Goal: Feedback & Contribution: Contribute content

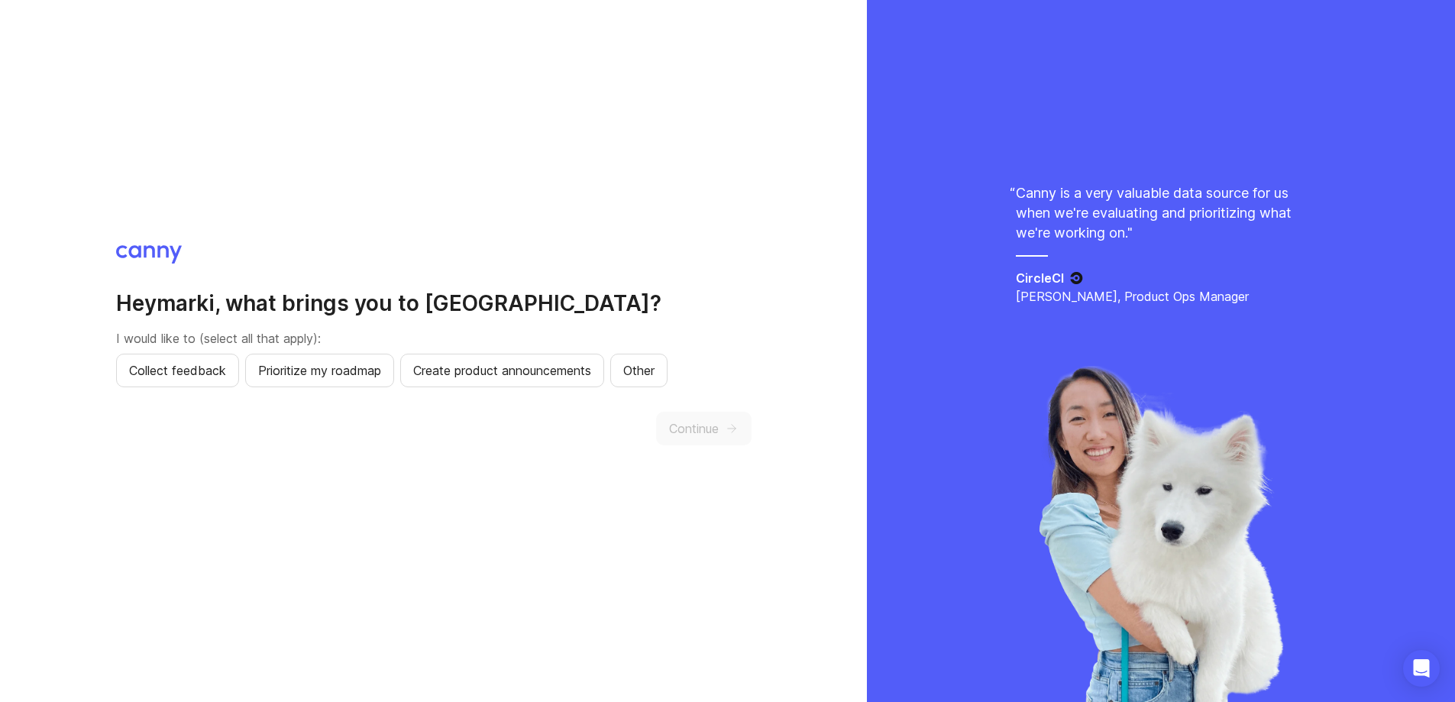
click at [153, 367] on span "Collect feedback" at bounding box center [177, 370] width 97 height 18
click at [671, 443] on button "Continue" at bounding box center [703, 429] width 95 height 34
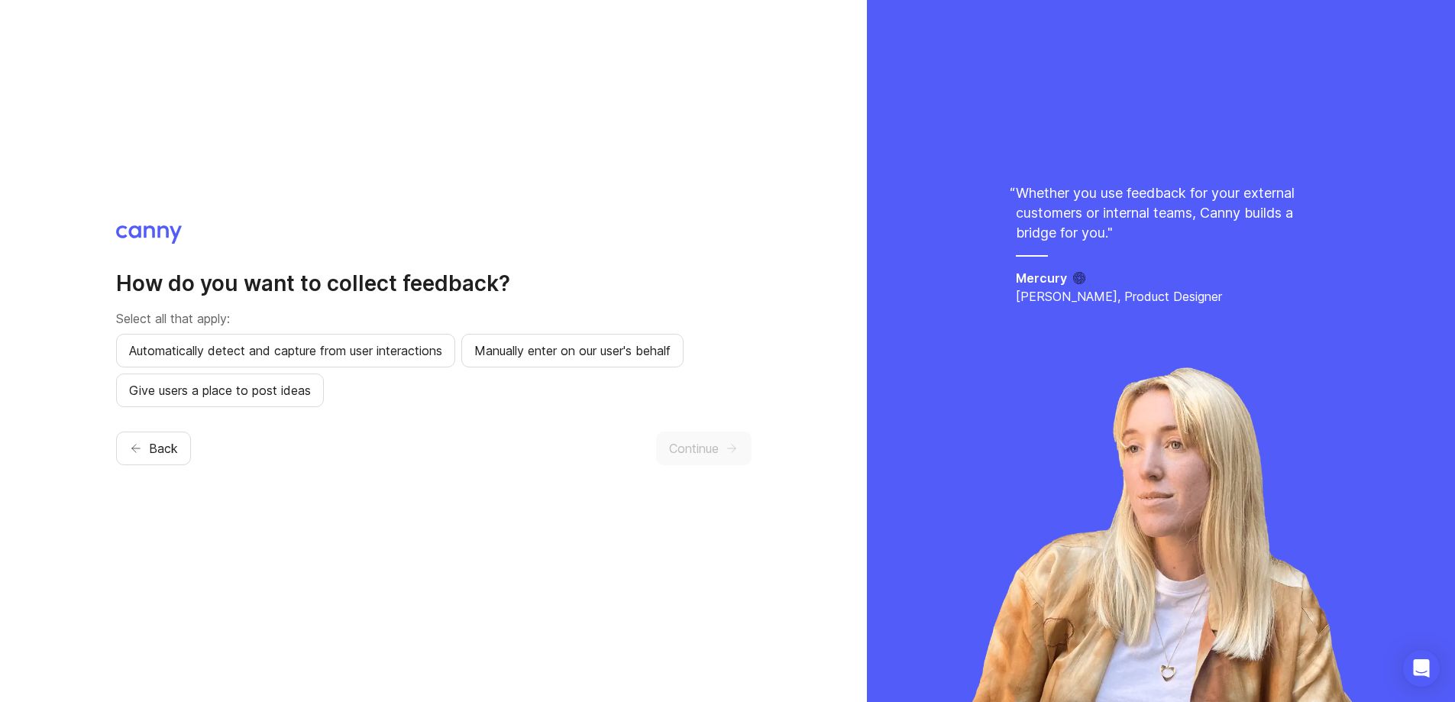
click at [308, 357] on span "Automatically detect and capture from user interactions" at bounding box center [285, 350] width 313 height 18
click at [293, 386] on span "Give users a place to post ideas" at bounding box center [220, 390] width 182 height 18
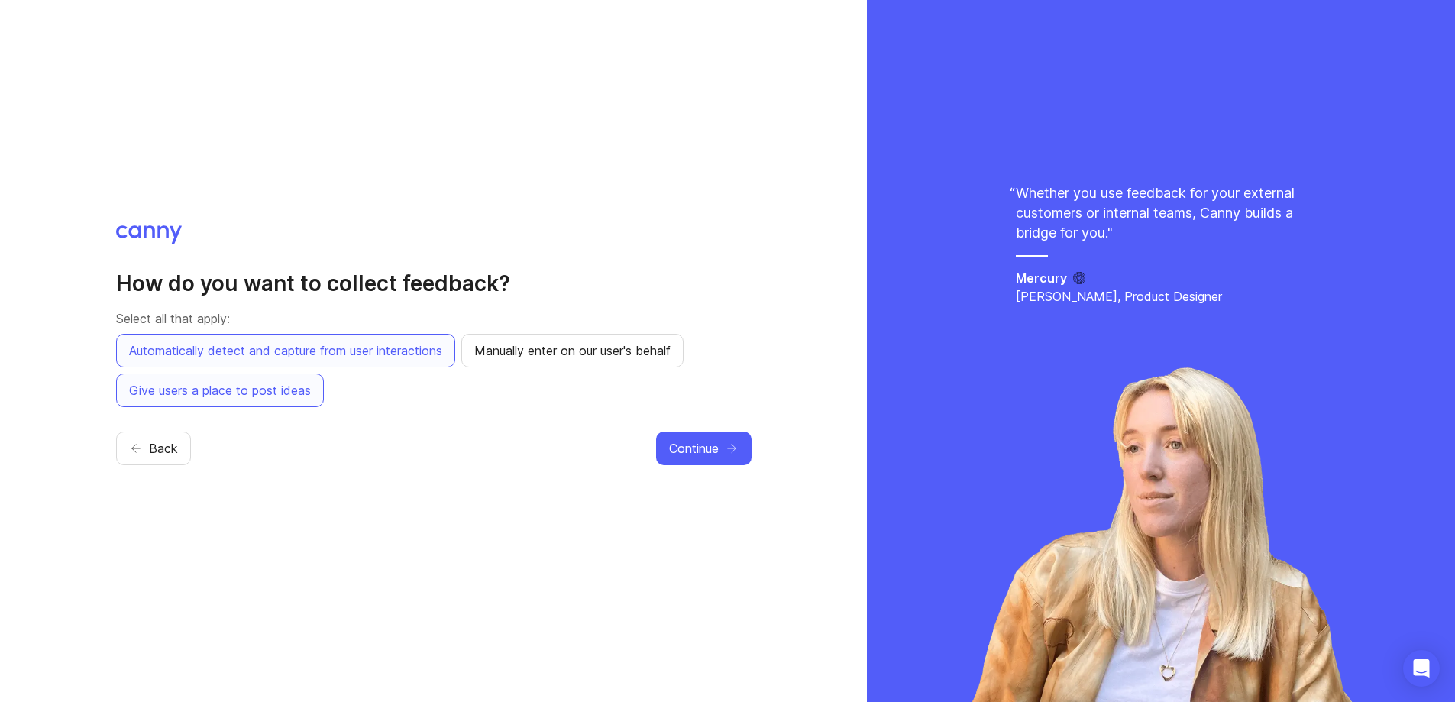
click at [688, 455] on span "Continue" at bounding box center [694, 448] width 50 height 18
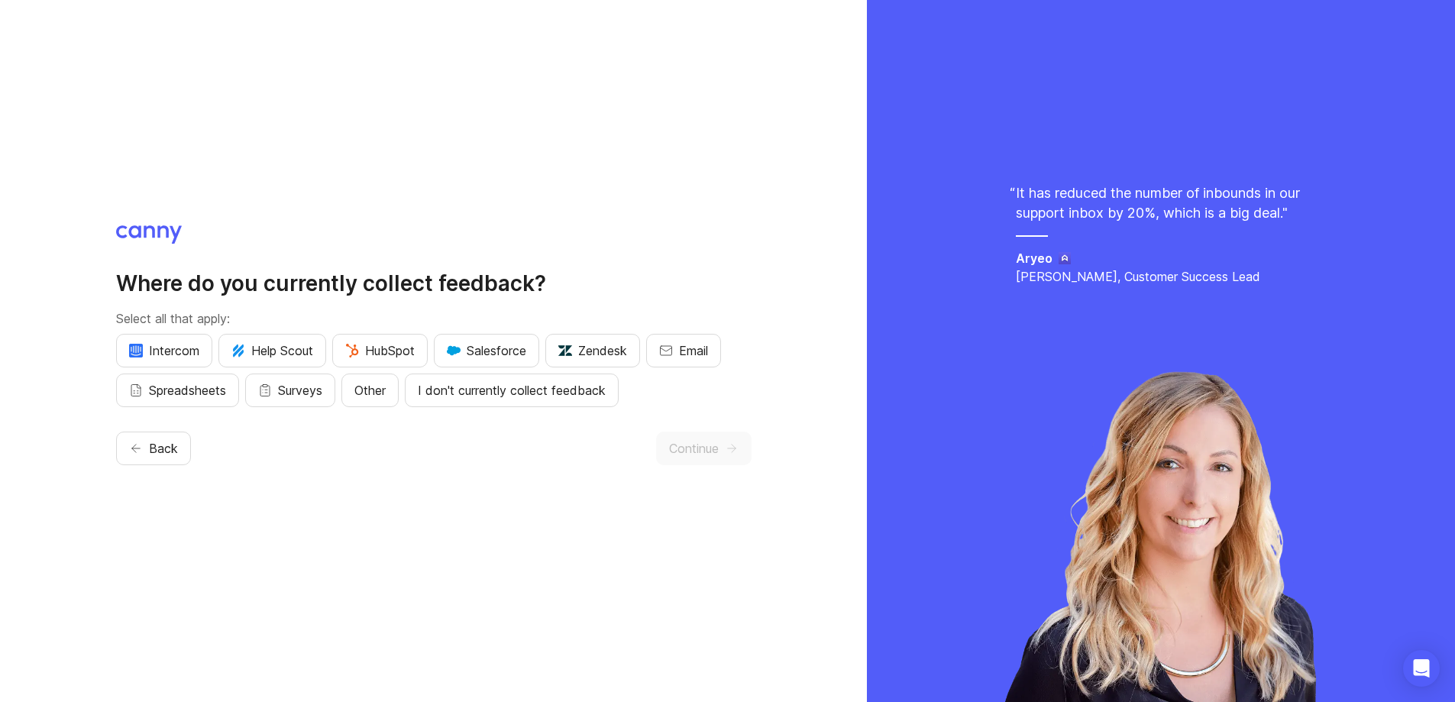
click at [507, 402] on button "I don't currently collect feedback" at bounding box center [512, 390] width 214 height 34
click at [278, 389] on button "Surveys" at bounding box center [290, 390] width 90 height 34
click at [670, 437] on button "Continue" at bounding box center [703, 448] width 95 height 34
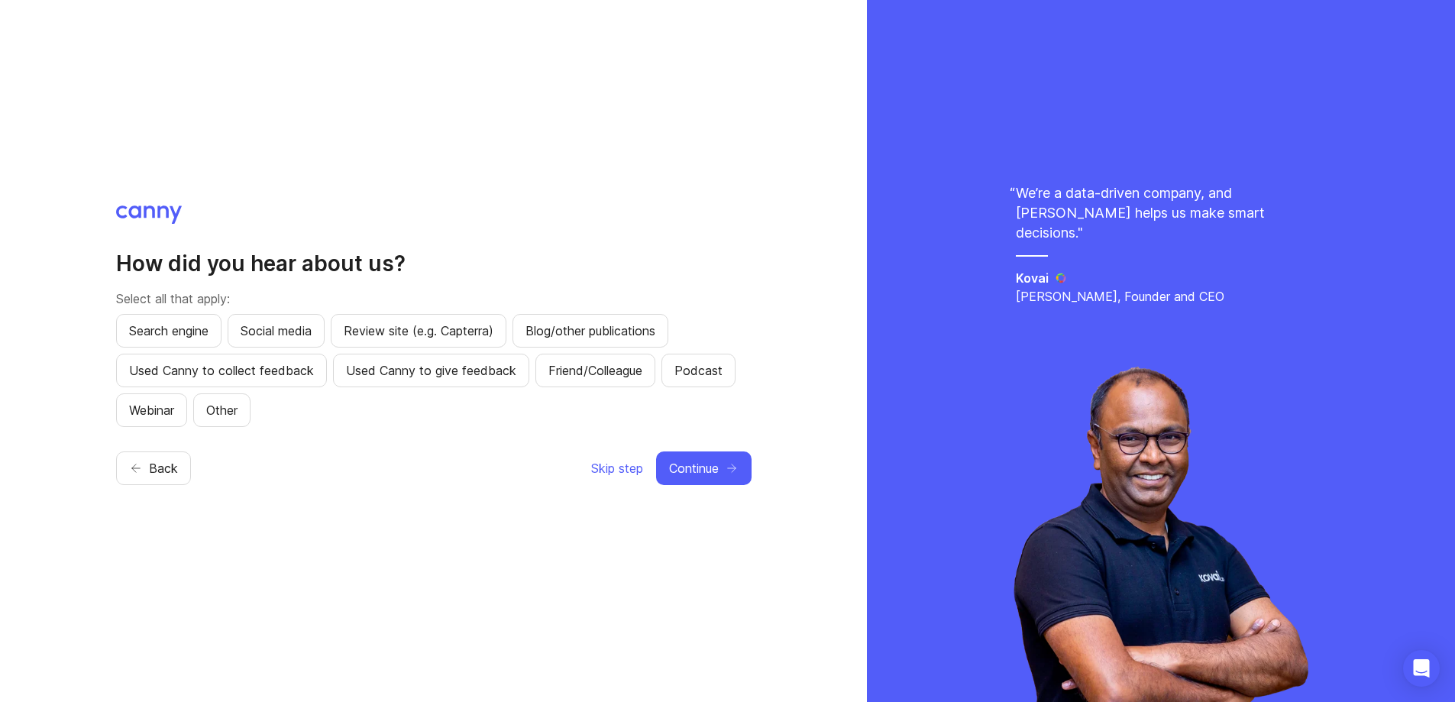
click at [702, 469] on span "Continue" at bounding box center [694, 468] width 50 height 18
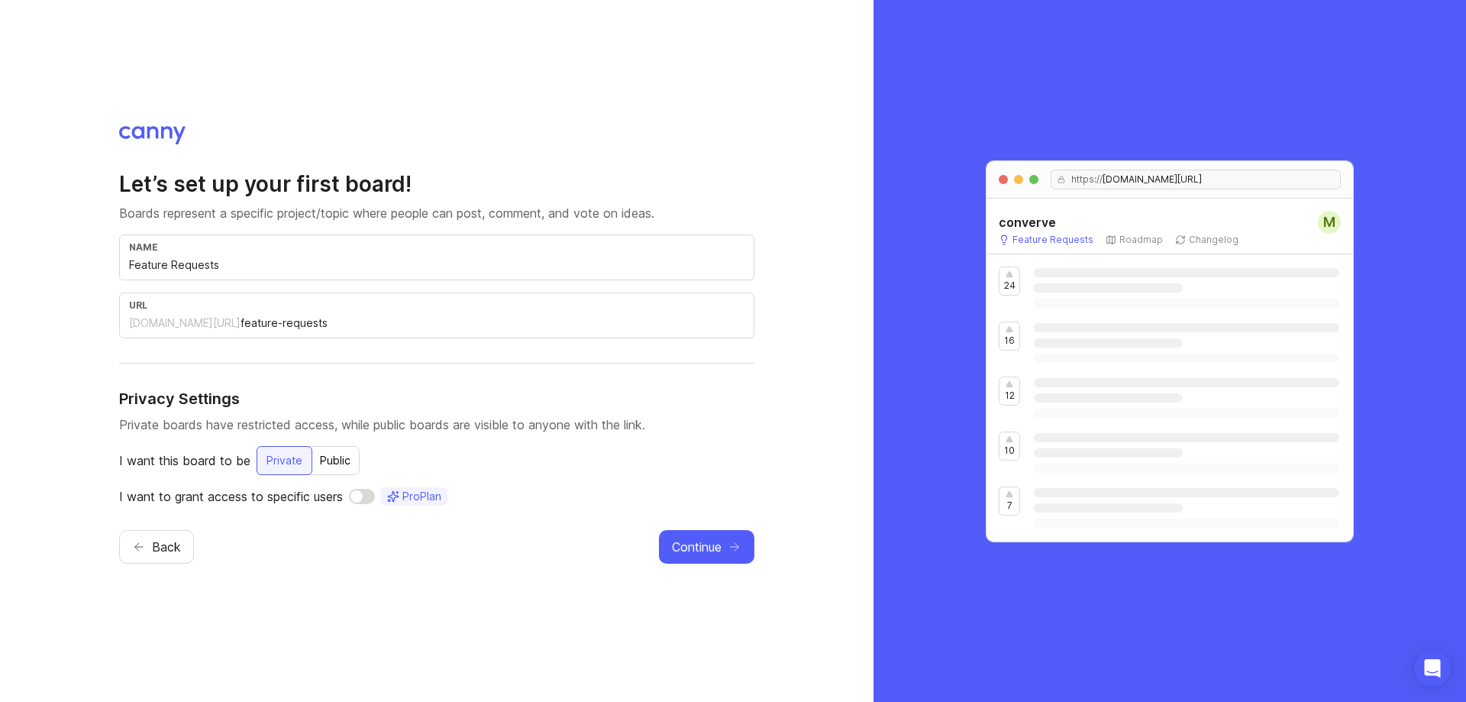
click at [261, 259] on input "Feature Requests" at bounding box center [436, 265] width 615 height 17
click at [261, 331] on input "feature-requests" at bounding box center [493, 323] width 504 height 17
click at [326, 449] on div "Public" at bounding box center [335, 460] width 49 height 27
click at [705, 544] on span "Continue" at bounding box center [697, 547] width 50 height 18
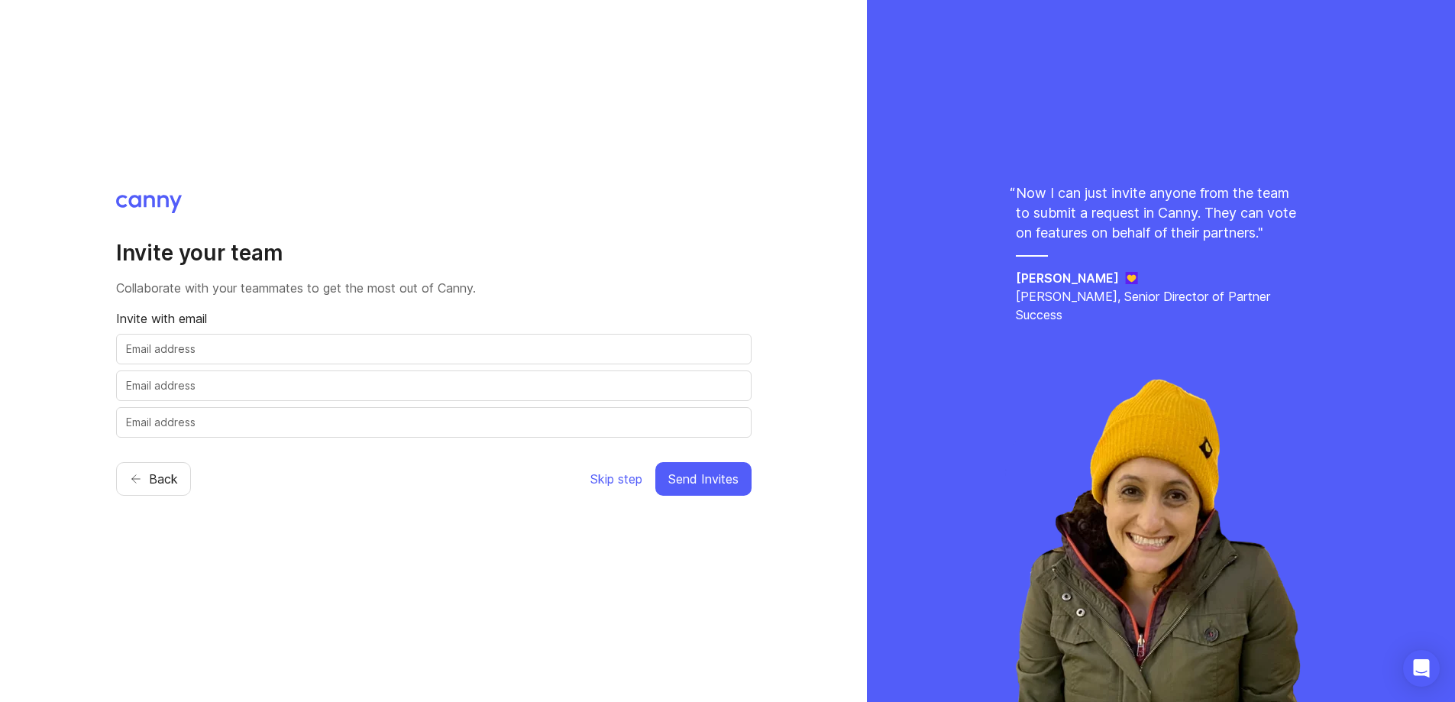
click at [396, 356] on input "text" at bounding box center [433, 349] width 615 height 17
click at [593, 480] on span "Skip step" at bounding box center [616, 479] width 52 height 18
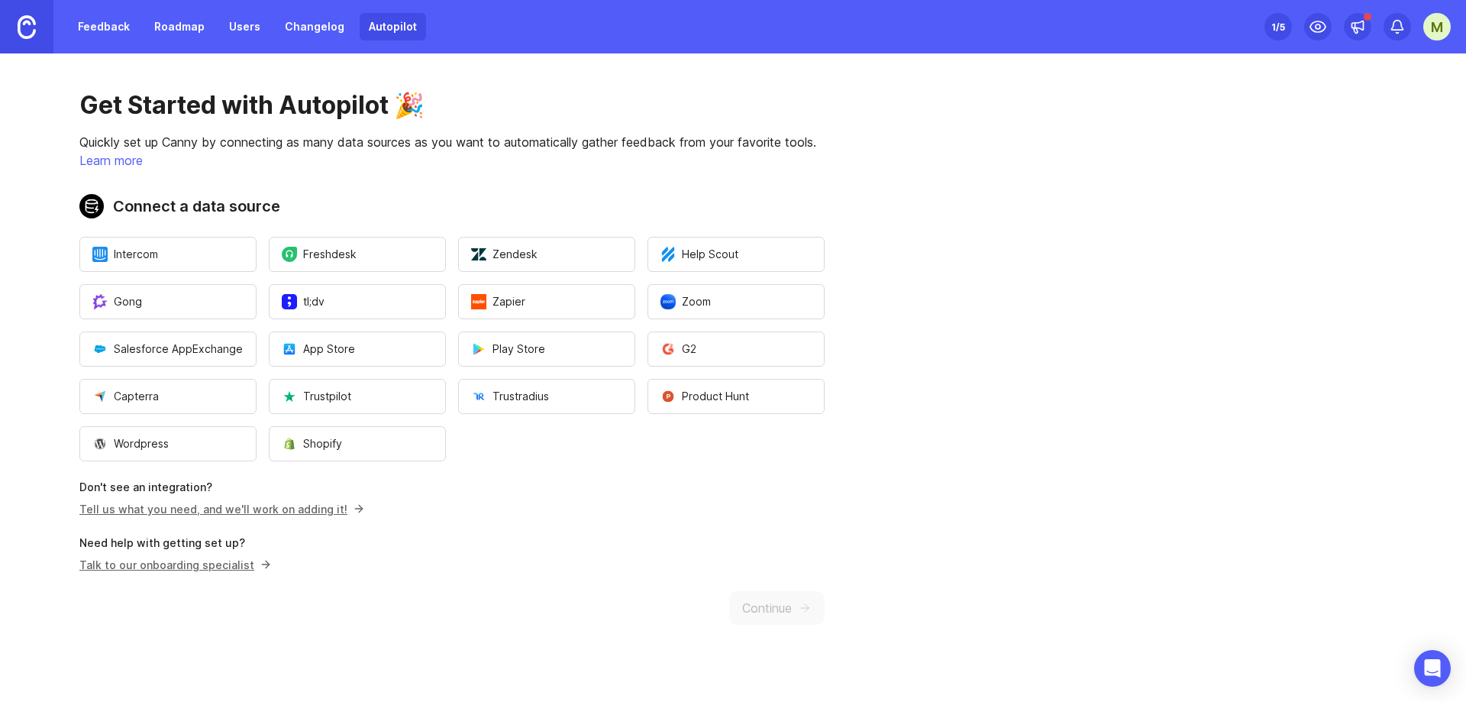
click at [262, 512] on link "Tell us what you need, and we'll work on adding it!" at bounding box center [219, 508] width 280 height 13
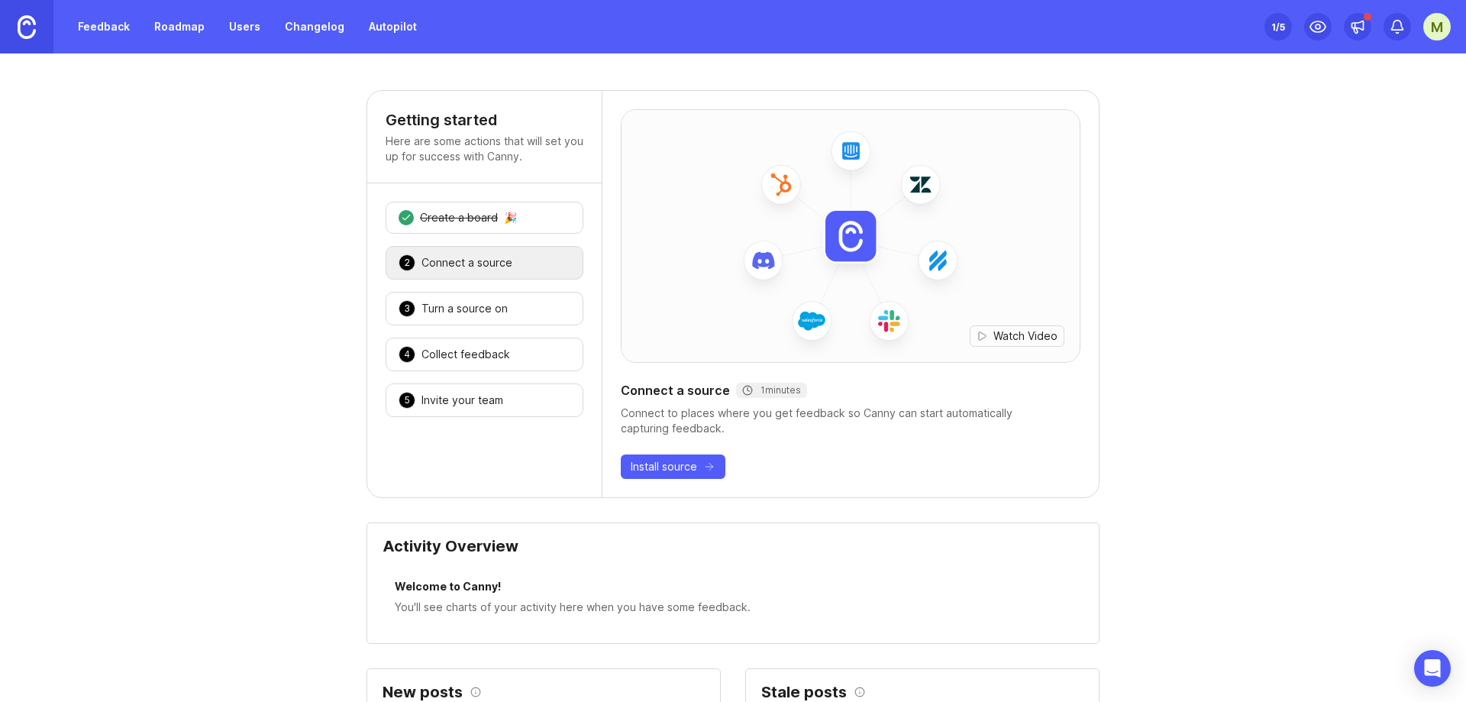
click at [486, 339] on div "4 Collect feedback 🎉" at bounding box center [485, 355] width 198 height 34
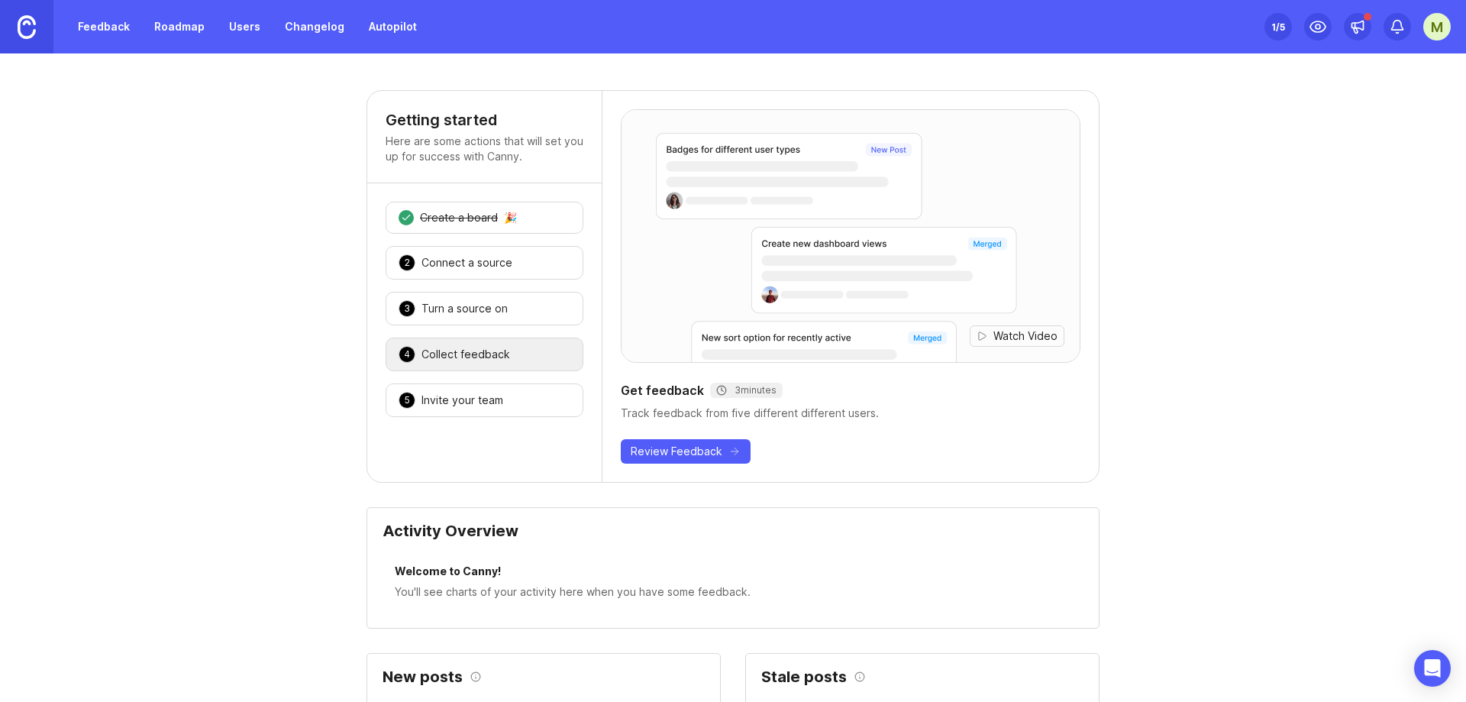
click at [483, 266] on div "Connect a source" at bounding box center [466, 262] width 91 height 15
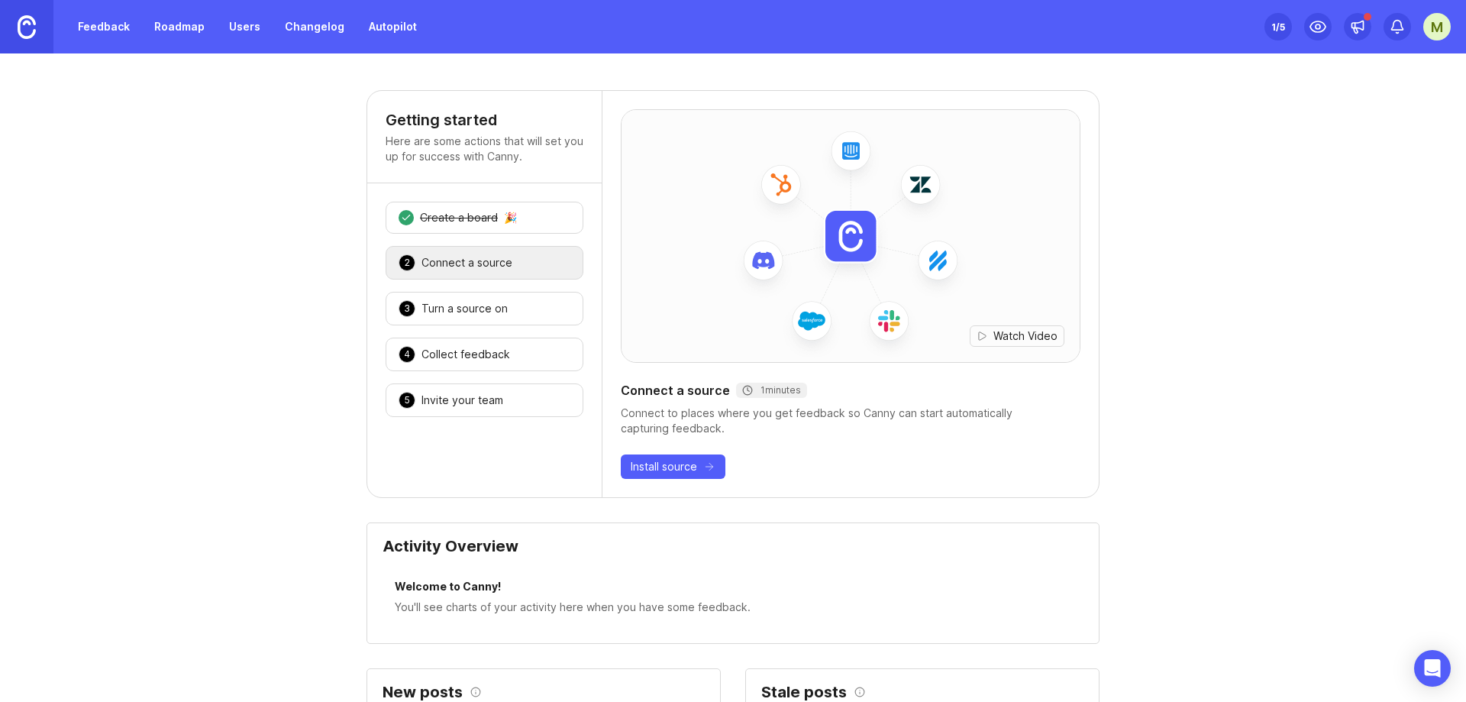
click at [501, 354] on div "Collect feedback" at bounding box center [465, 354] width 89 height 15
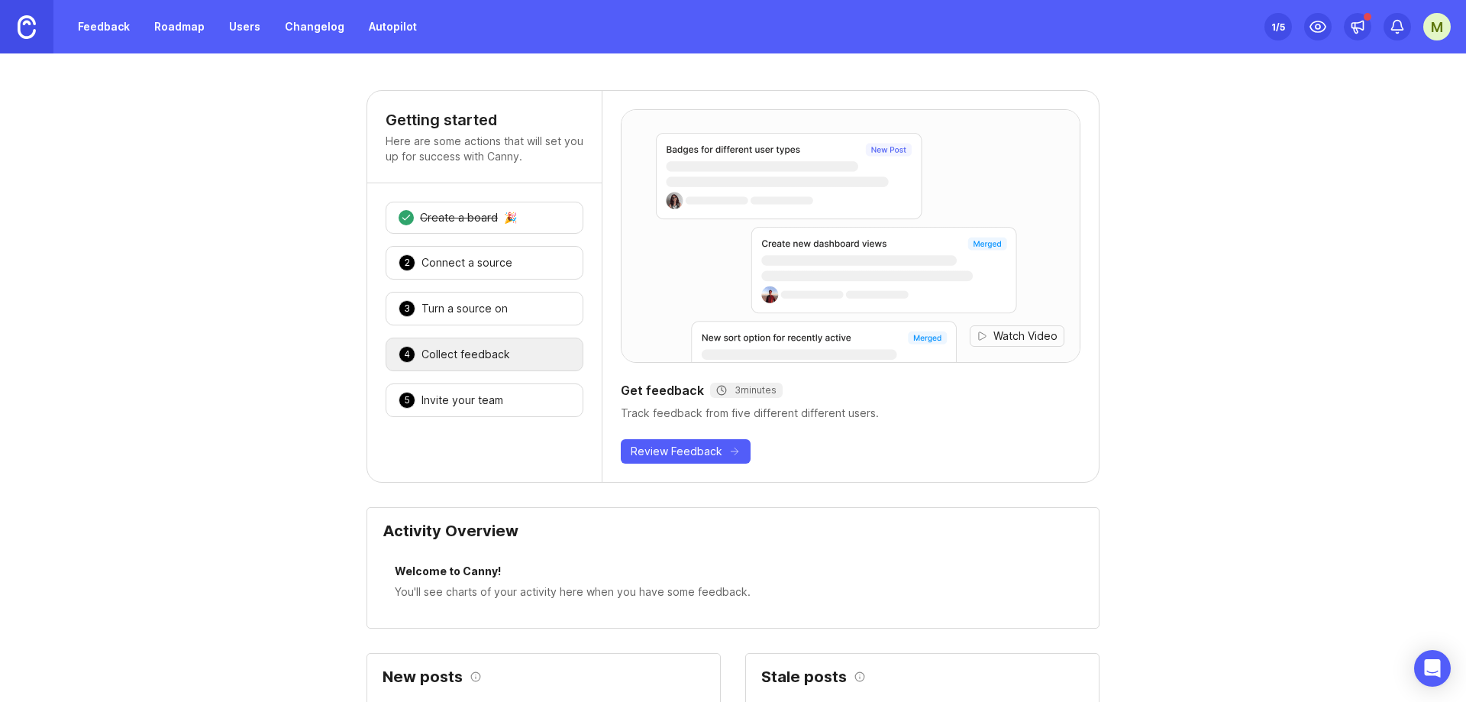
click at [498, 313] on div "Turn a source on" at bounding box center [464, 308] width 86 height 15
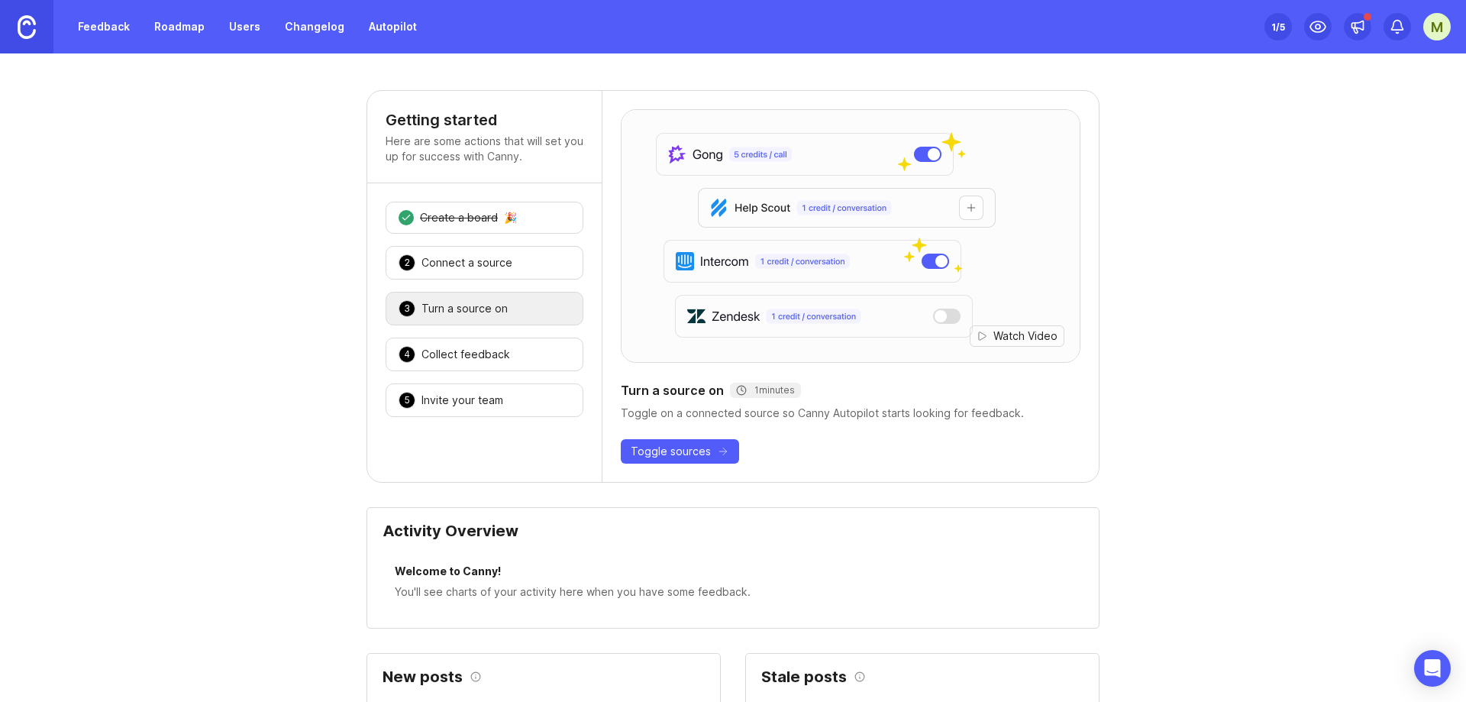
click at [479, 344] on div "4 Collect feedback 🎉" at bounding box center [485, 355] width 198 height 34
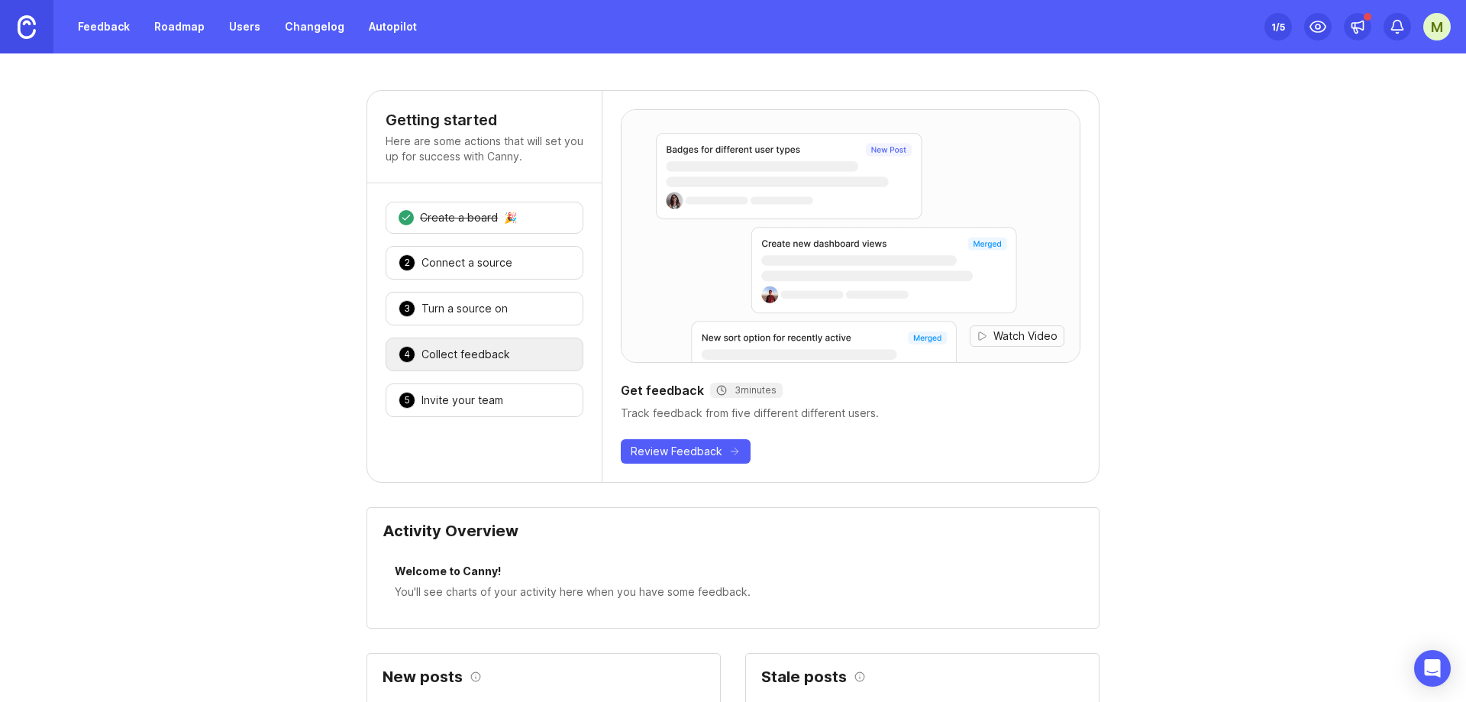
click at [62, 24] on div "Feedback Roadmap Users Changelog Autopilot" at bounding box center [213, 26] width 426 height 53
click at [1432, 31] on div "m" at bounding box center [1436, 26] width 27 height 27
click at [1368, 104] on link "Docs" at bounding box center [1382, 104] width 153 height 24
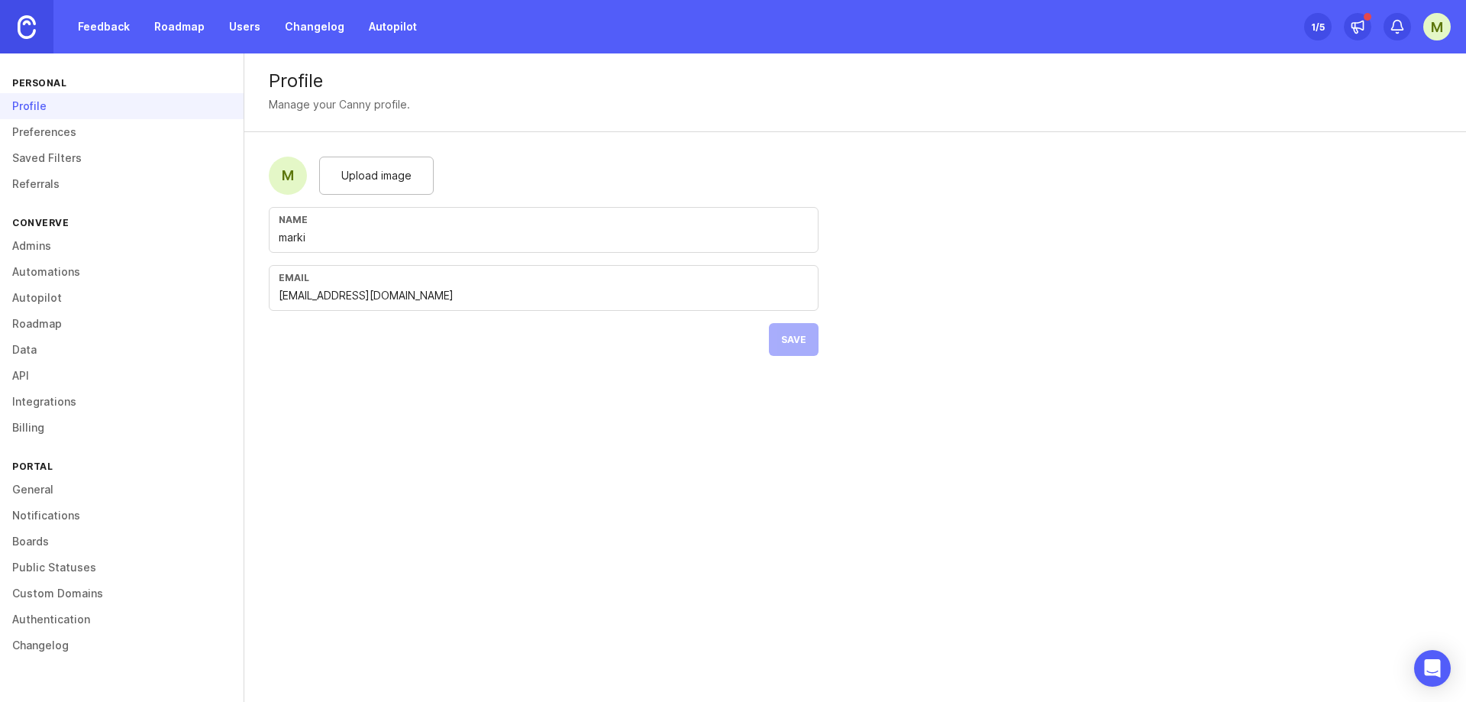
click at [80, 250] on link "Admins" at bounding box center [122, 246] width 244 height 26
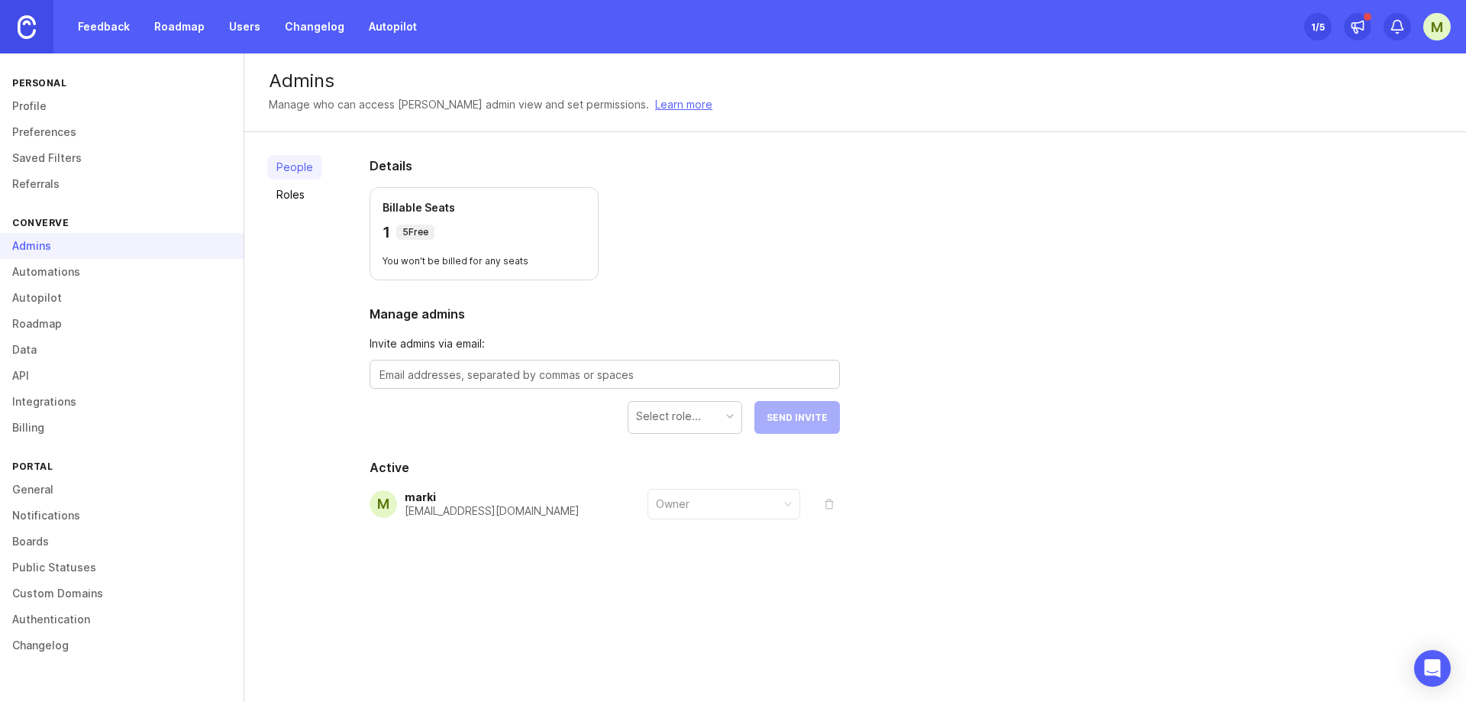
click at [57, 102] on link "Profile" at bounding box center [122, 106] width 244 height 26
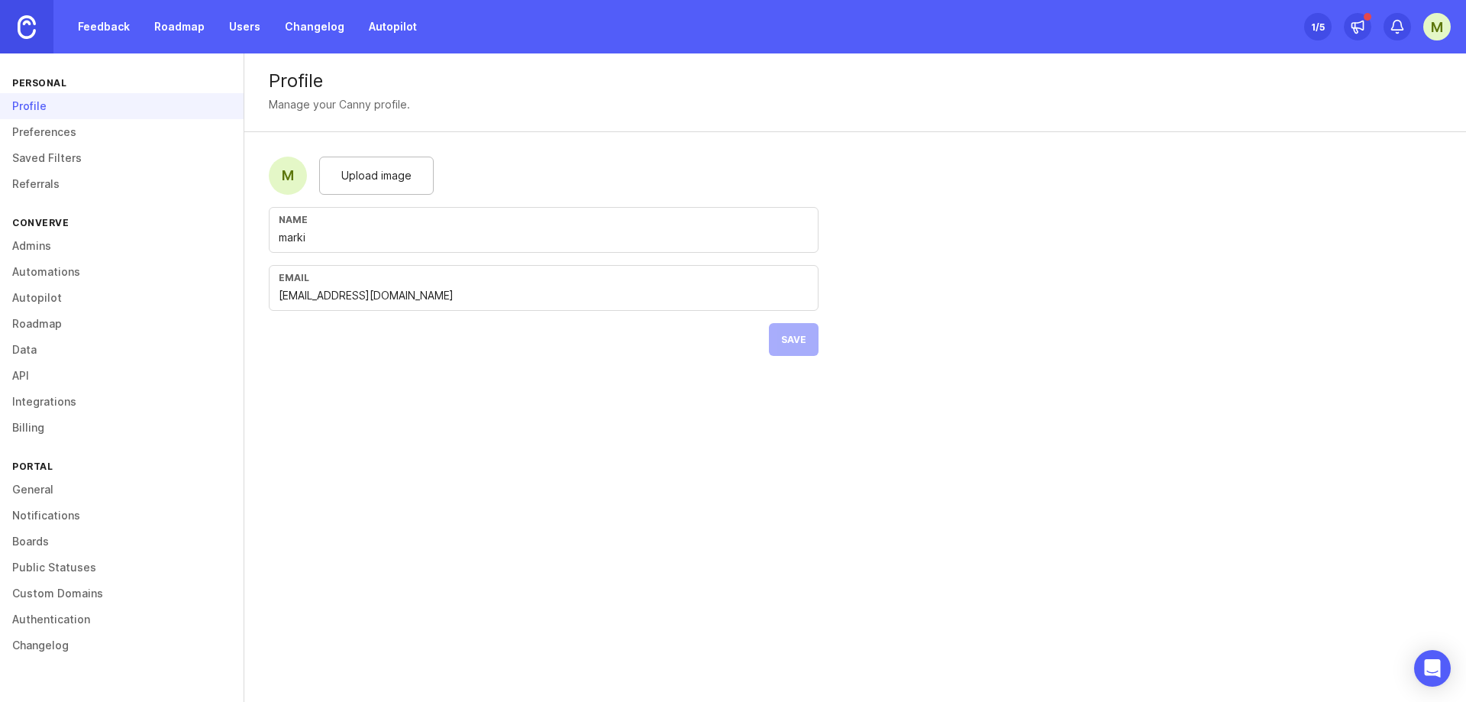
click at [57, 130] on link "Preferences" at bounding box center [122, 132] width 244 height 26
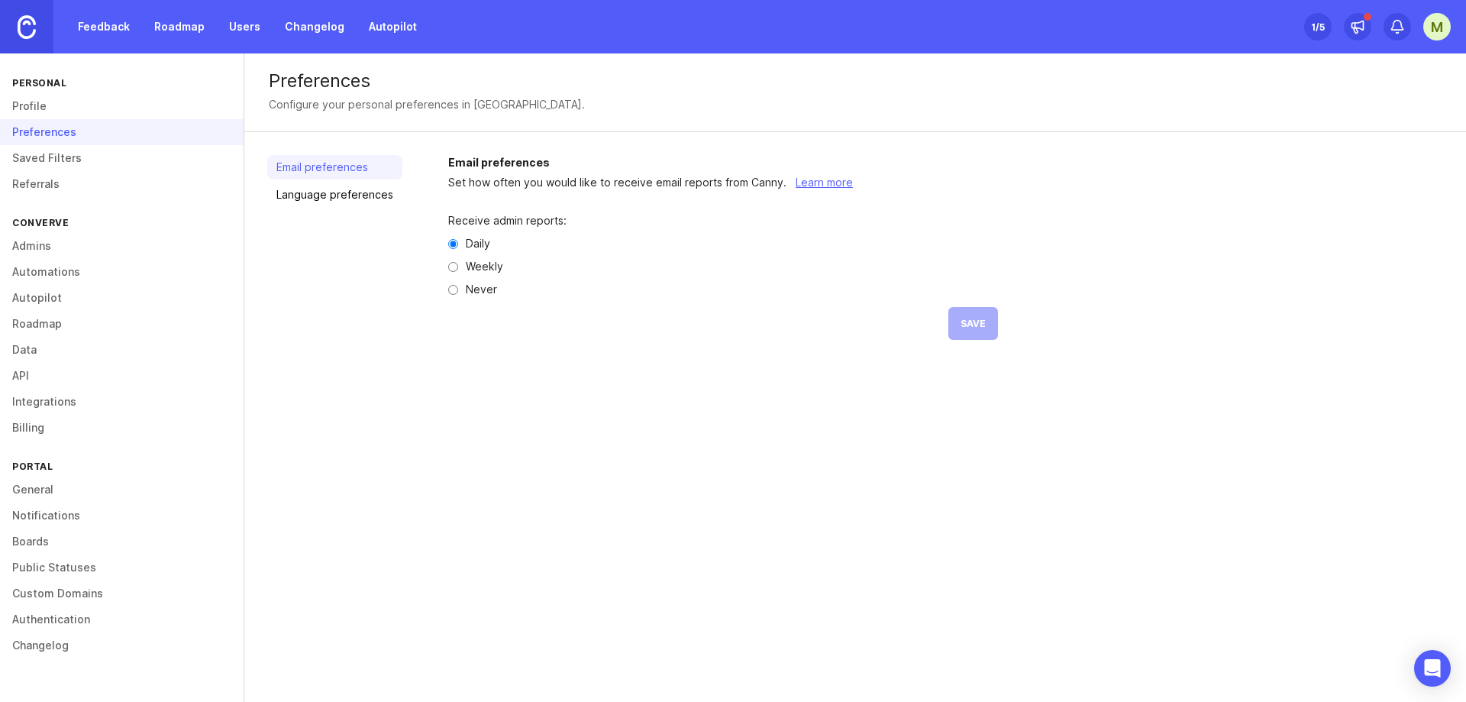
click at [52, 158] on link "Saved Filters" at bounding box center [122, 158] width 244 height 26
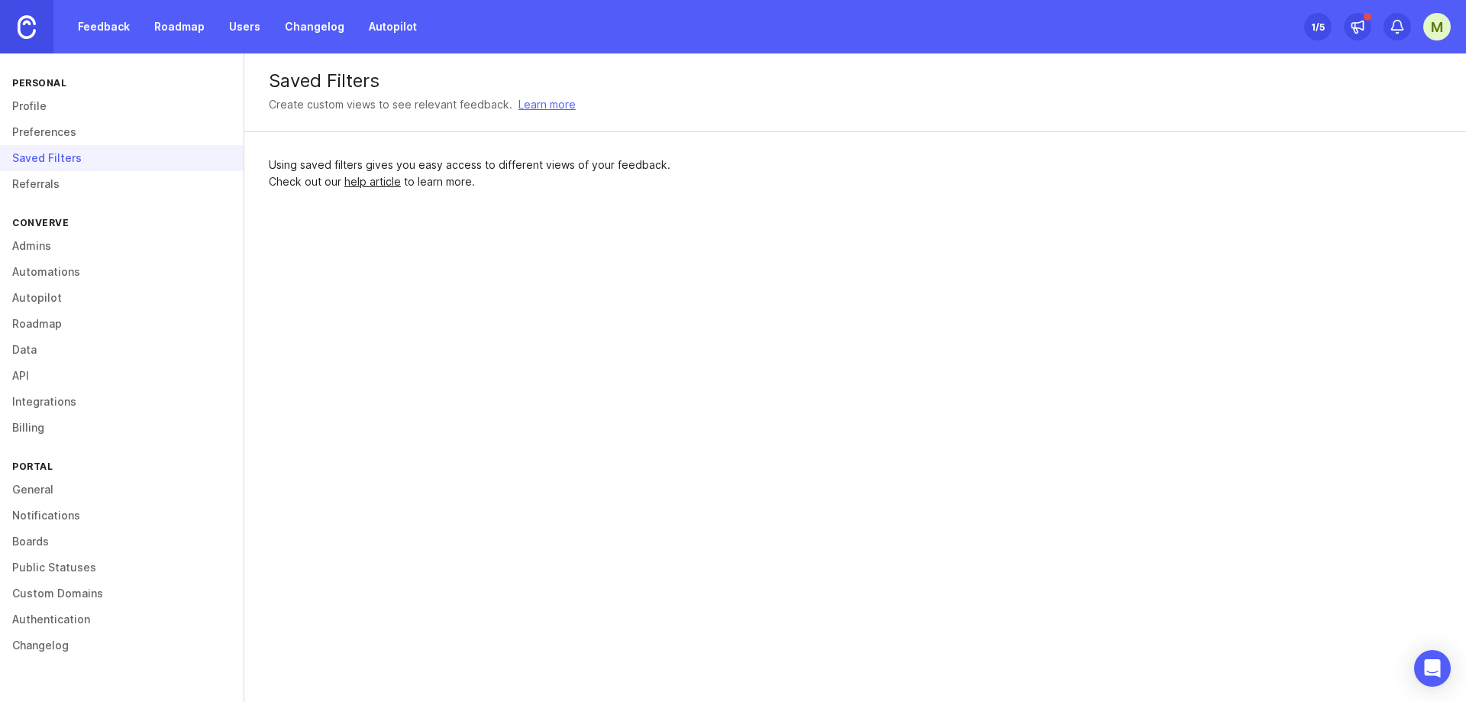
click at [51, 177] on link "Referrals" at bounding box center [122, 184] width 244 height 26
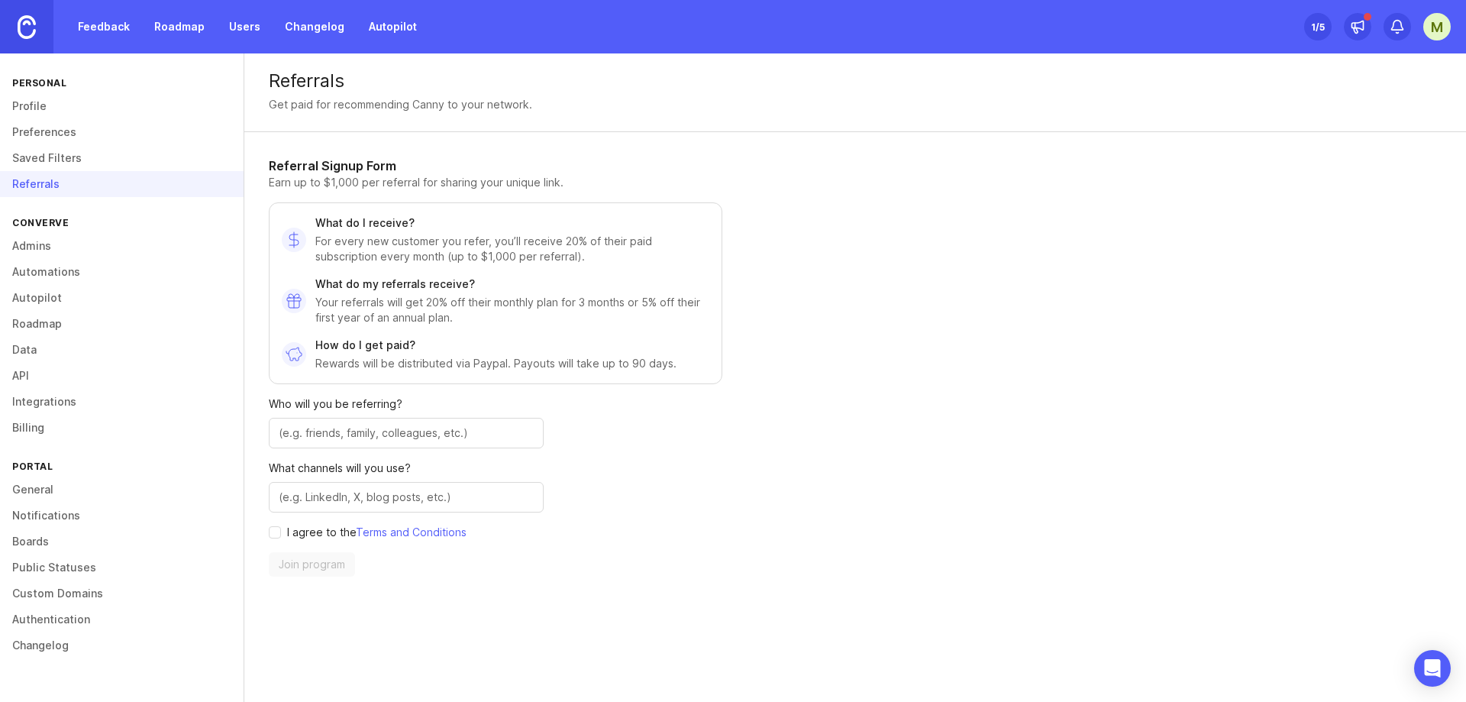
click at [57, 229] on div "converve" at bounding box center [122, 222] width 244 height 21
click at [44, 246] on link "Admins" at bounding box center [122, 246] width 244 height 26
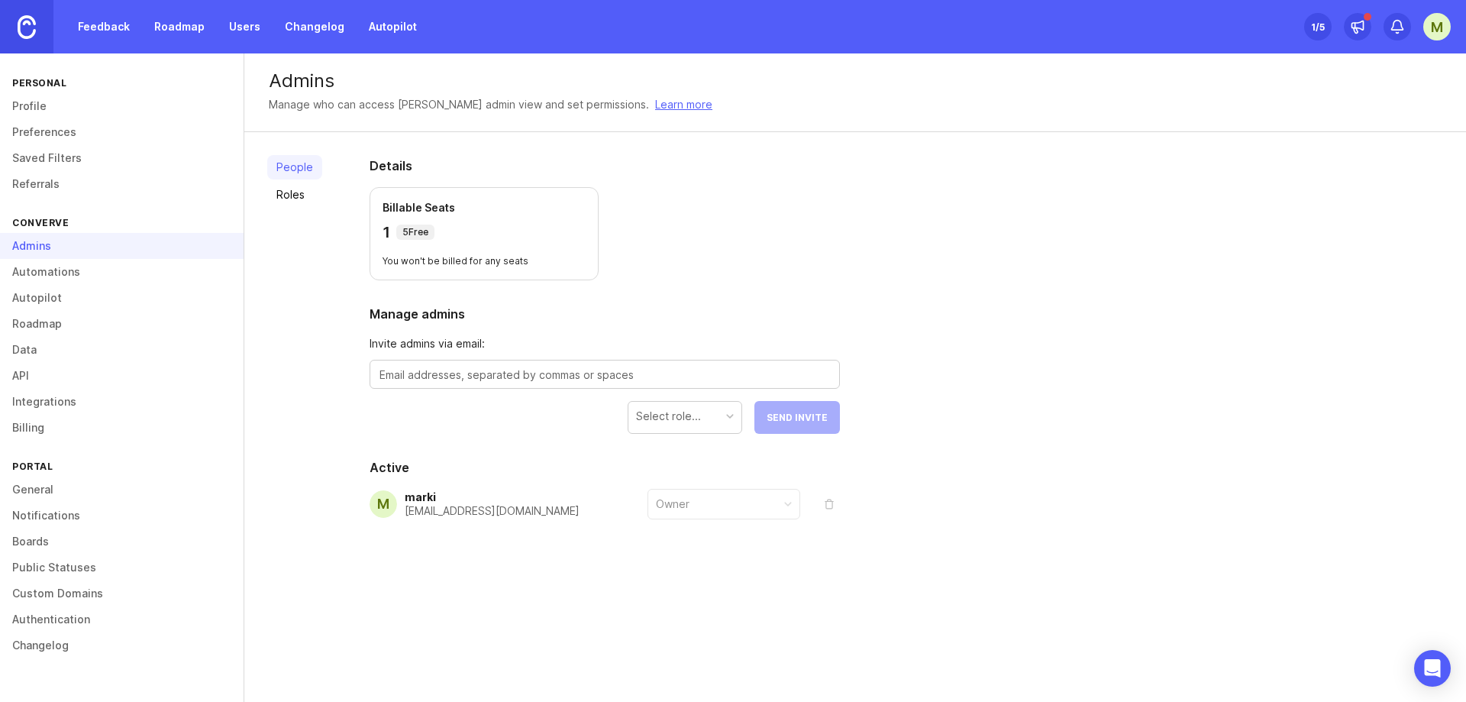
click at [52, 280] on link "Automations" at bounding box center [122, 272] width 244 height 26
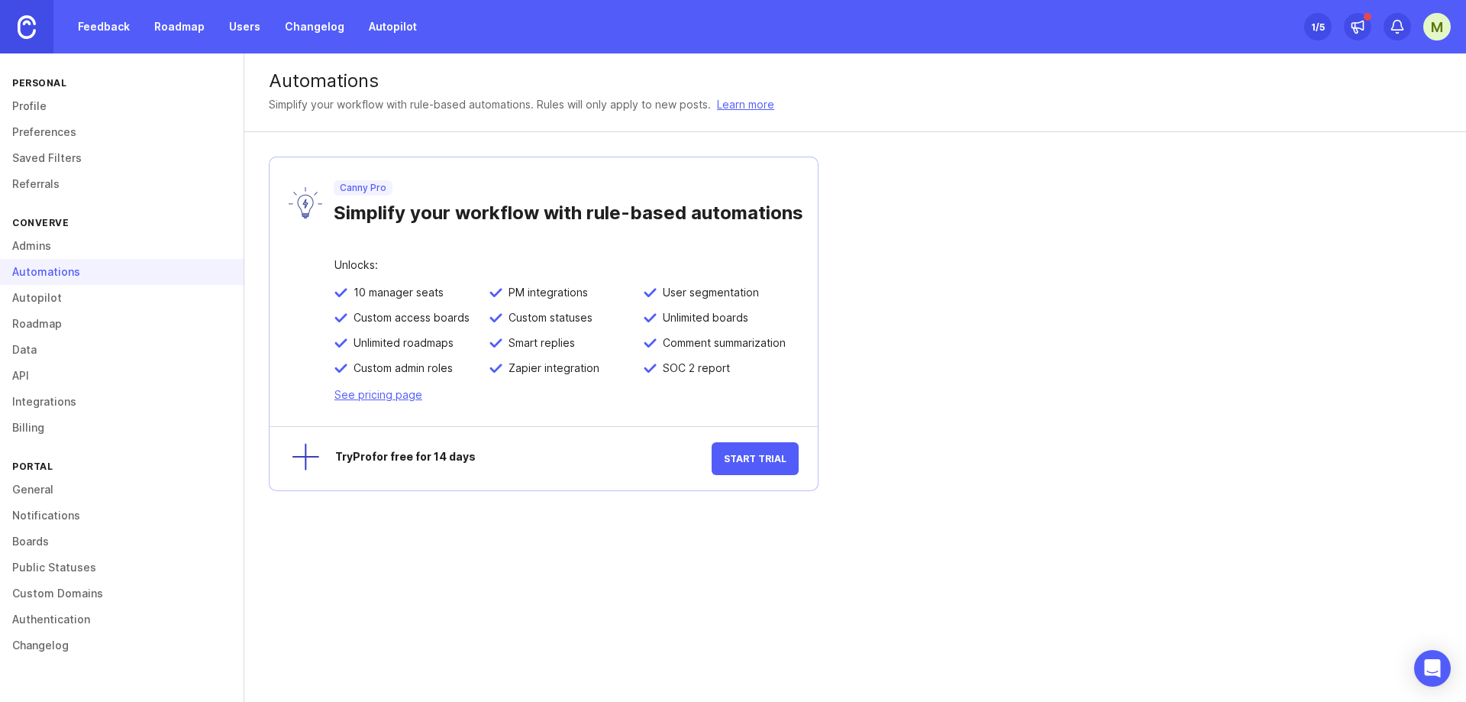
click at [46, 318] on link "Roadmap" at bounding box center [122, 324] width 244 height 26
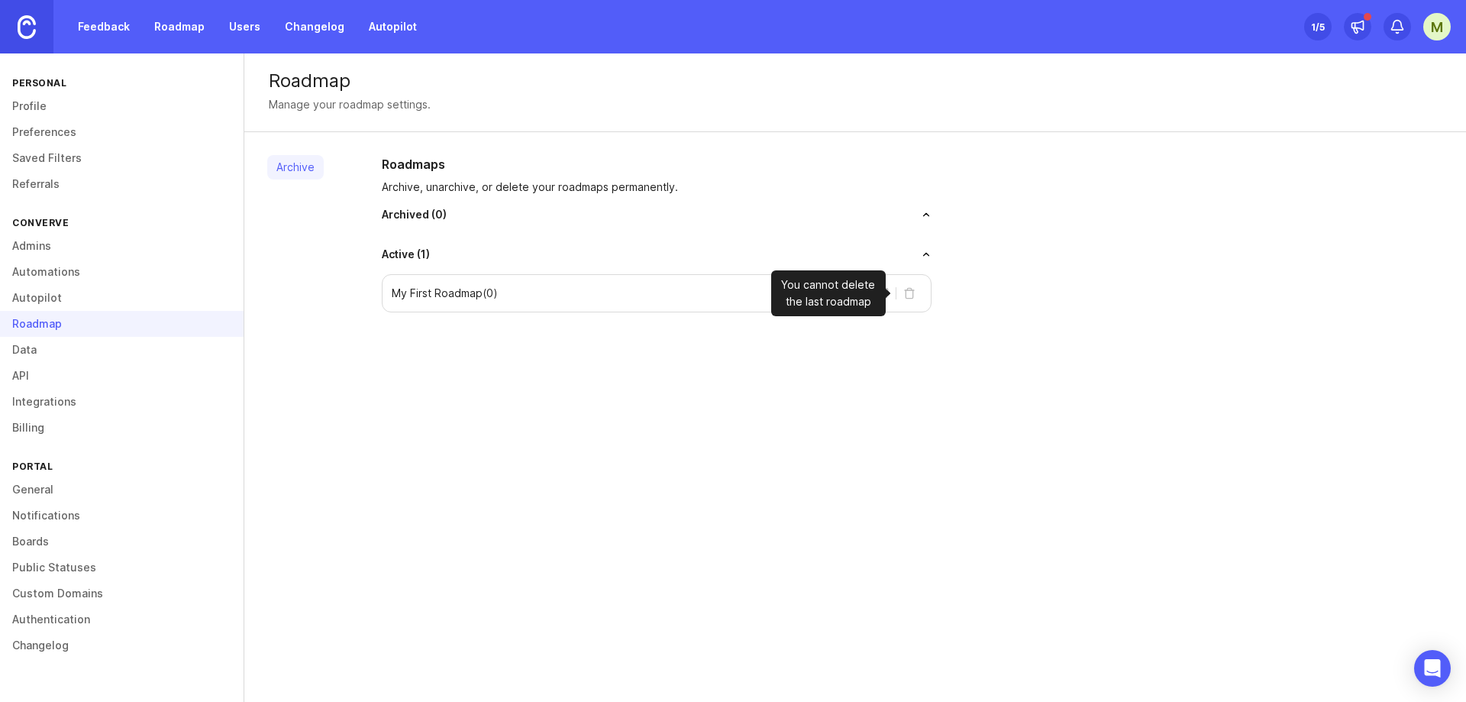
click at [912, 292] on button "delete roadmap" at bounding box center [909, 293] width 24 height 24
click at [902, 357] on div "Roadmap Manage your roadmap settings. Archive Roadmaps Archive, unarchive, or d…" at bounding box center [855, 377] width 1222 height 648
click at [883, 295] on button "archive roadmap" at bounding box center [882, 293] width 24 height 24
click at [881, 328] on div "Archive Roadmaps Archive, unarchive, or delete your roadmaps permanently. Archi…" at bounding box center [855, 233] width 1222 height 203
click at [73, 396] on link "Integrations" at bounding box center [122, 402] width 244 height 26
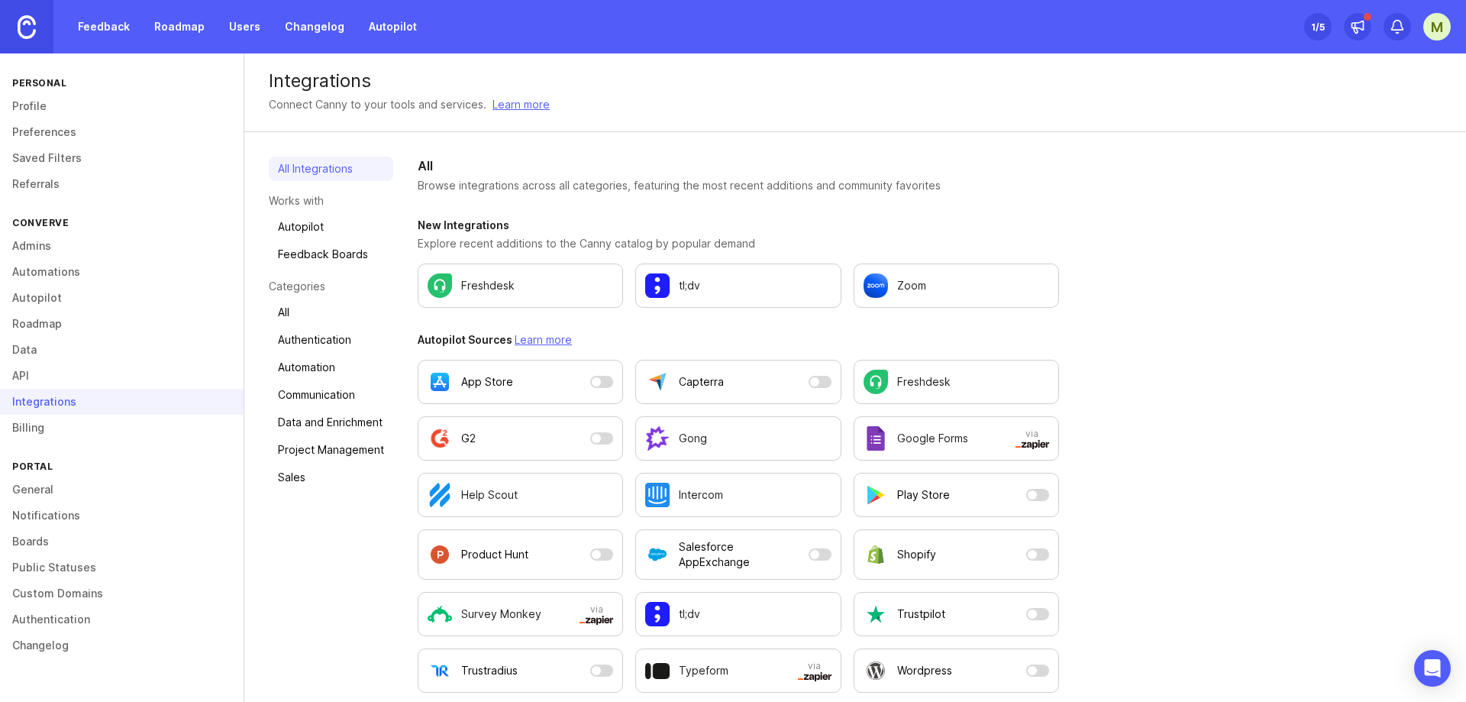
click at [305, 254] on link "Feedback Boards" at bounding box center [331, 254] width 124 height 24
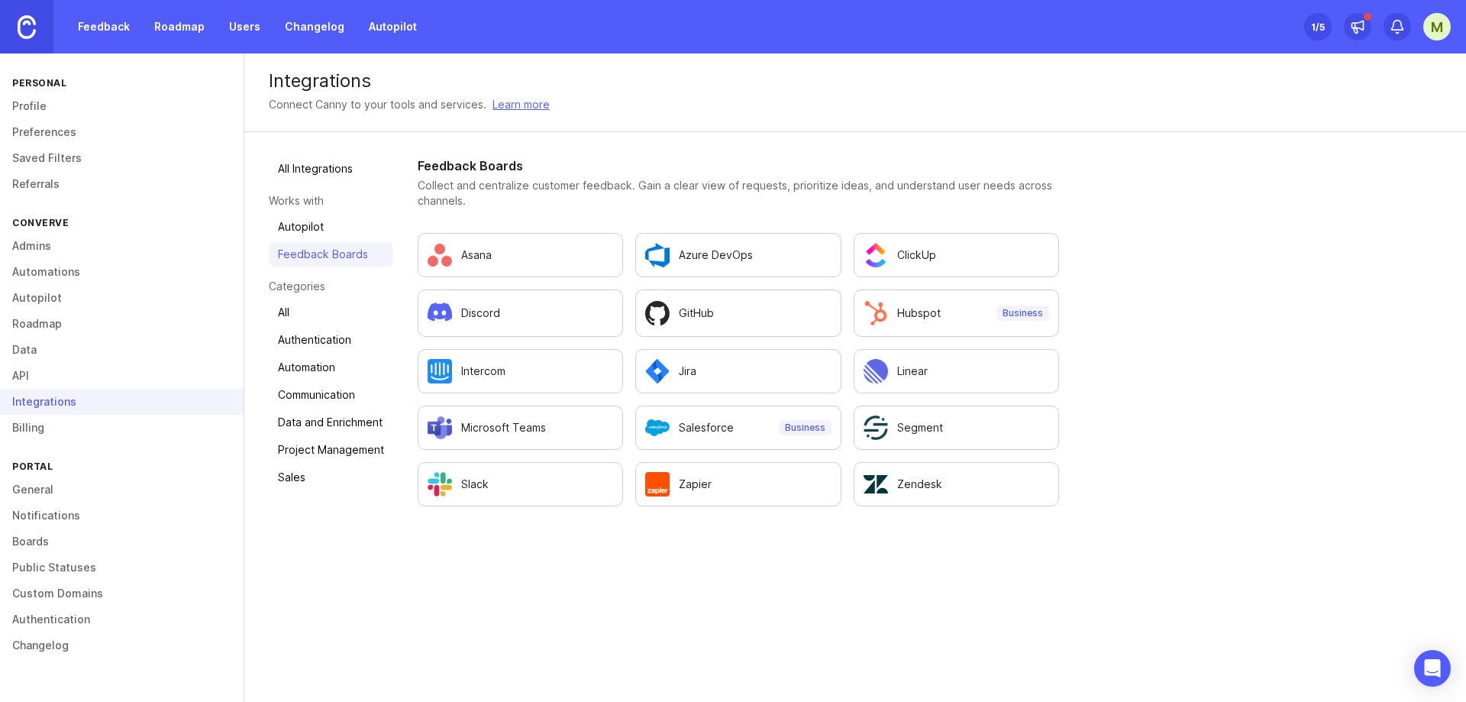
click at [306, 230] on link "Autopilot" at bounding box center [331, 227] width 124 height 24
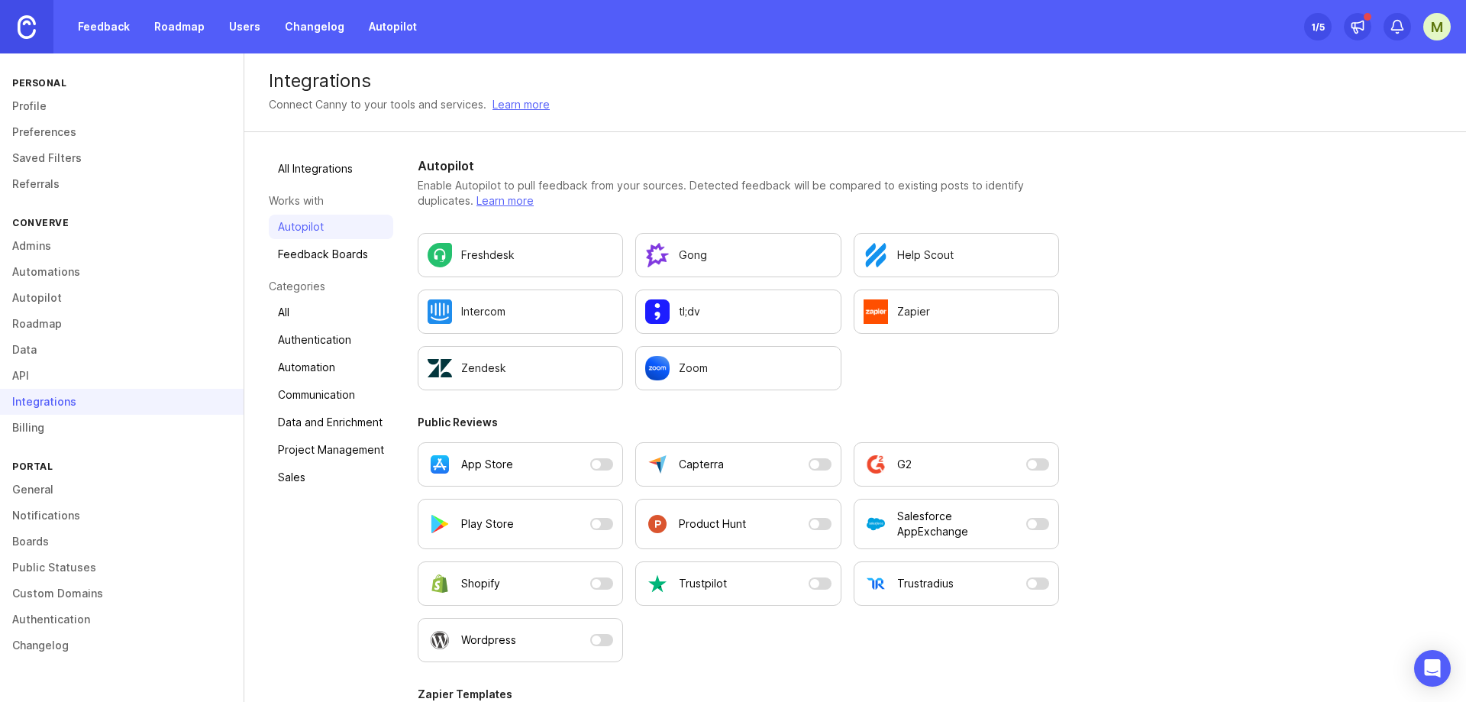
click at [306, 253] on link "Feedback Boards" at bounding box center [331, 254] width 124 height 24
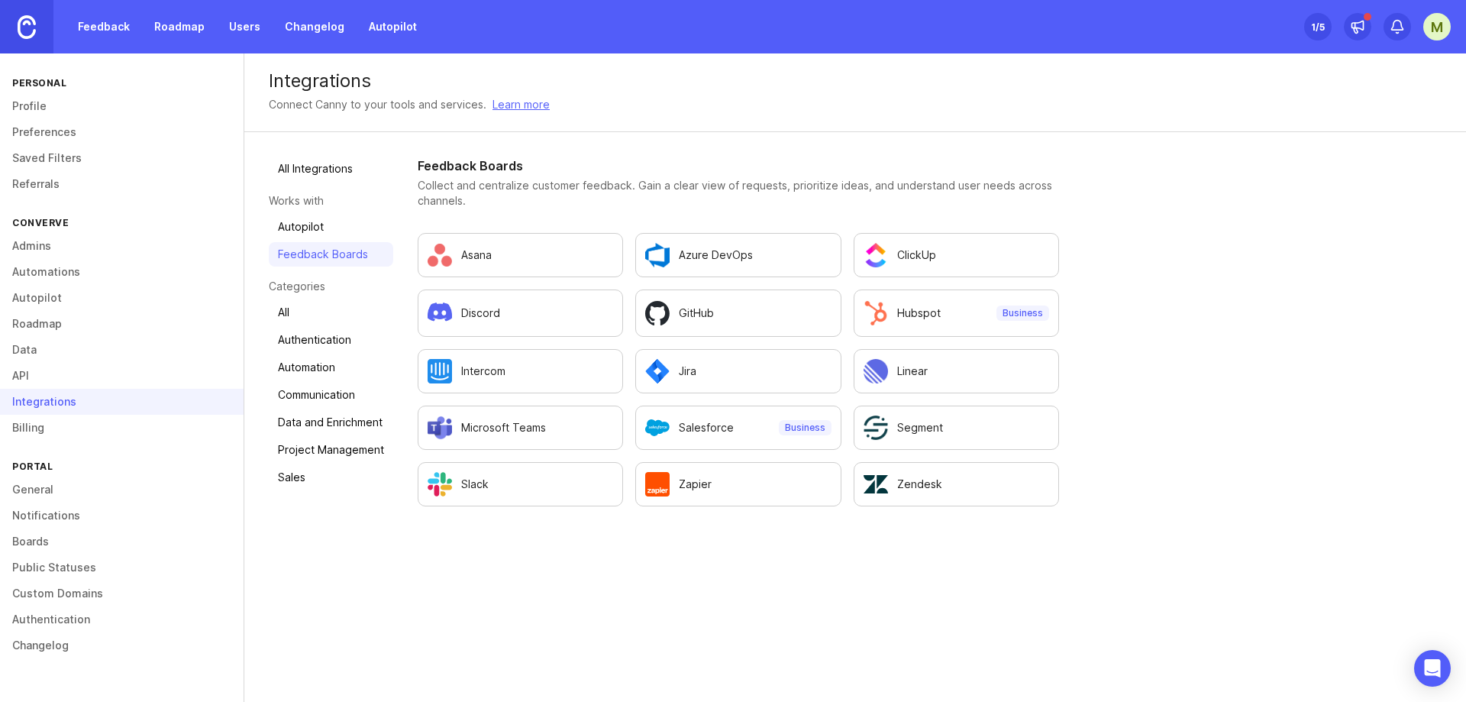
click at [39, 493] on link "General" at bounding box center [122, 489] width 244 height 26
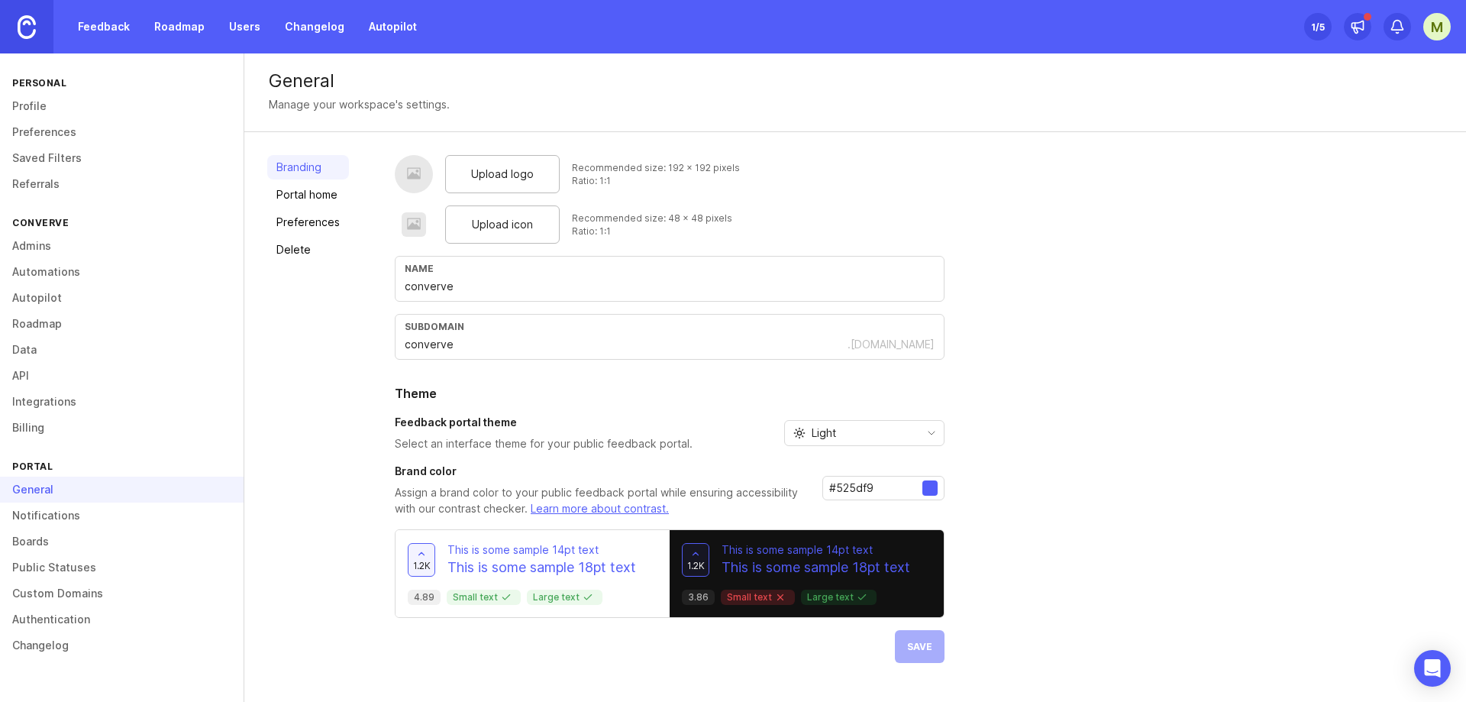
click at [307, 189] on link "Portal home" at bounding box center [308, 194] width 82 height 24
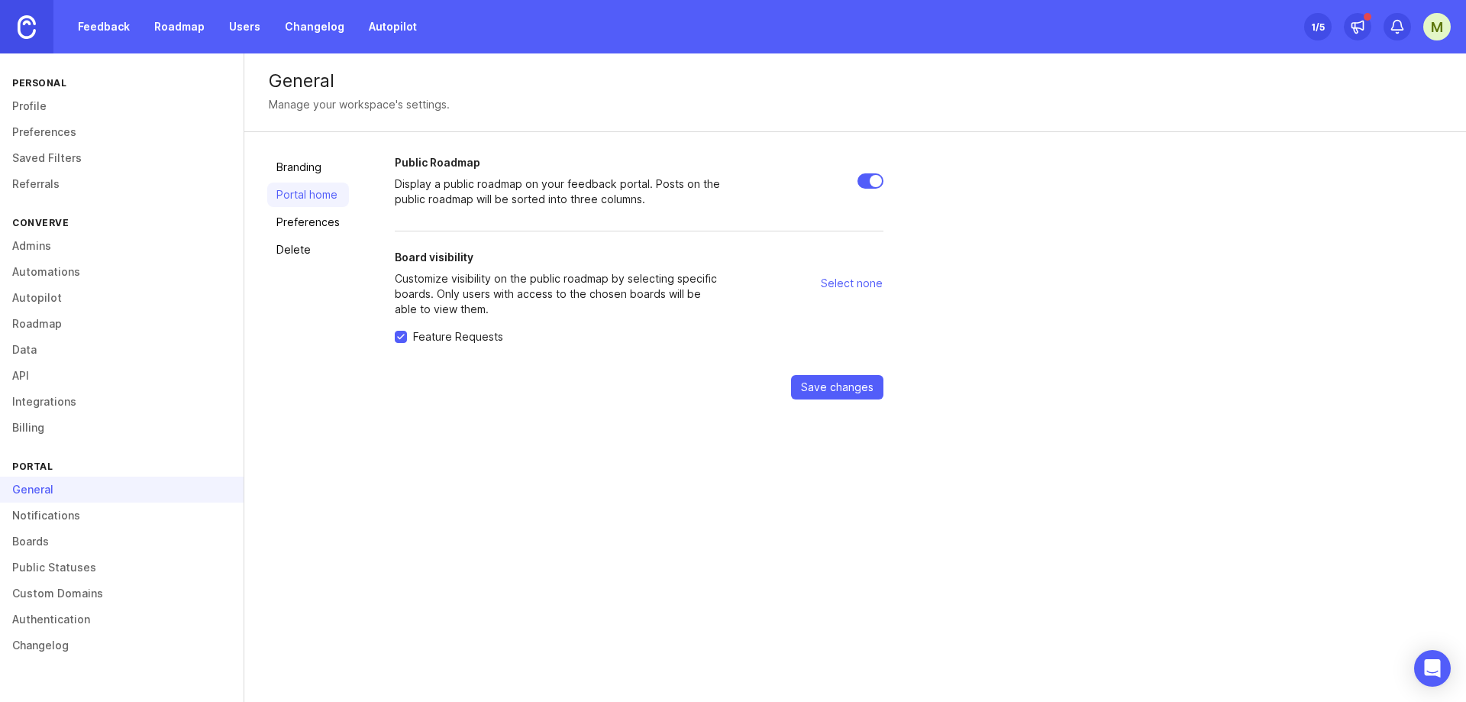
click at [863, 174] on input "Public Roadmap" at bounding box center [871, 180] width 26 height 15
checkbox input "false"
click at [838, 384] on span "Save changes" at bounding box center [837, 387] width 73 height 15
click at [319, 223] on link "Preferences" at bounding box center [308, 222] width 82 height 24
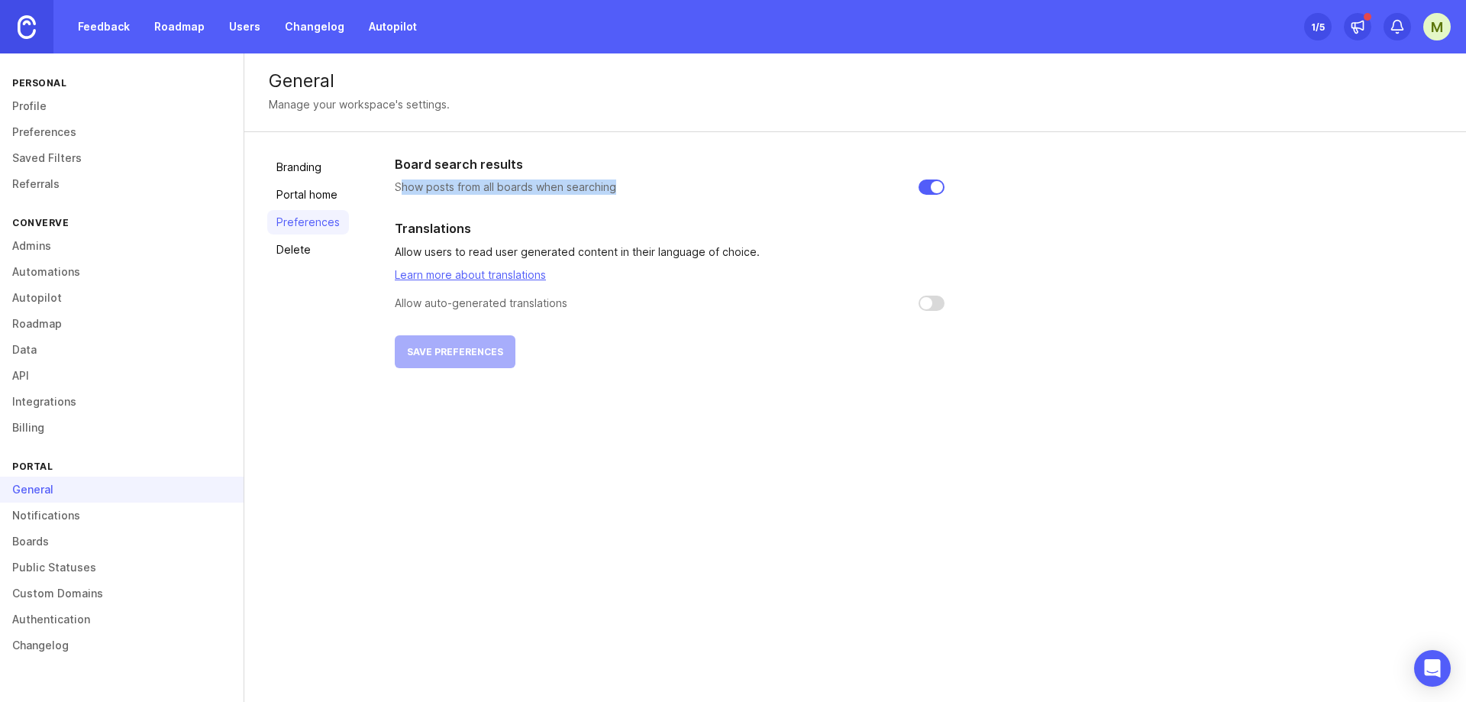
drag, startPoint x: 400, startPoint y: 190, endPoint x: 757, endPoint y: 194, distance: 356.6
click at [757, 194] on div "Show posts from all boards when searching" at bounding box center [670, 186] width 550 height 15
click at [683, 350] on div "Board search results Show posts from all boards when searching Translations All…" at bounding box center [670, 261] width 550 height 213
click at [292, 240] on link "Delete" at bounding box center [308, 249] width 82 height 24
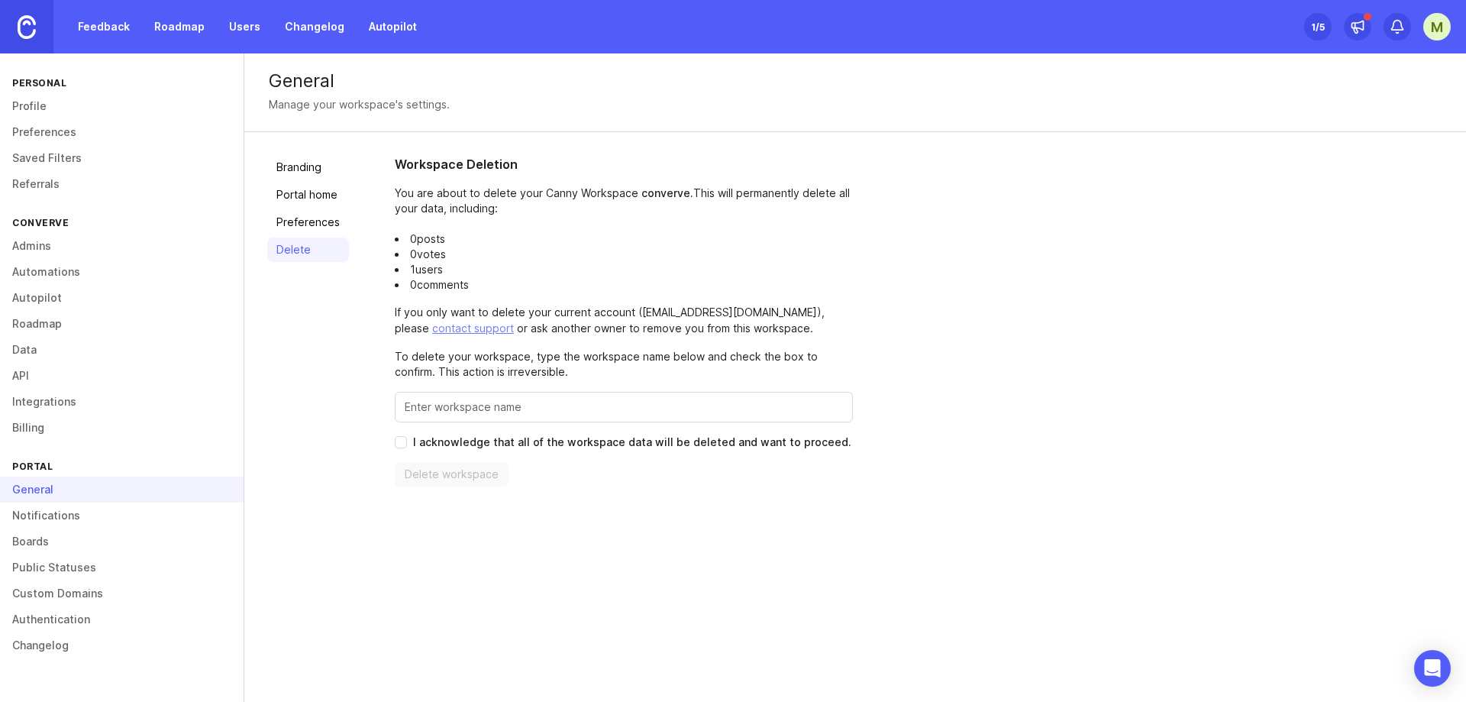
click at [280, 226] on link "Preferences" at bounding box center [308, 222] width 82 height 24
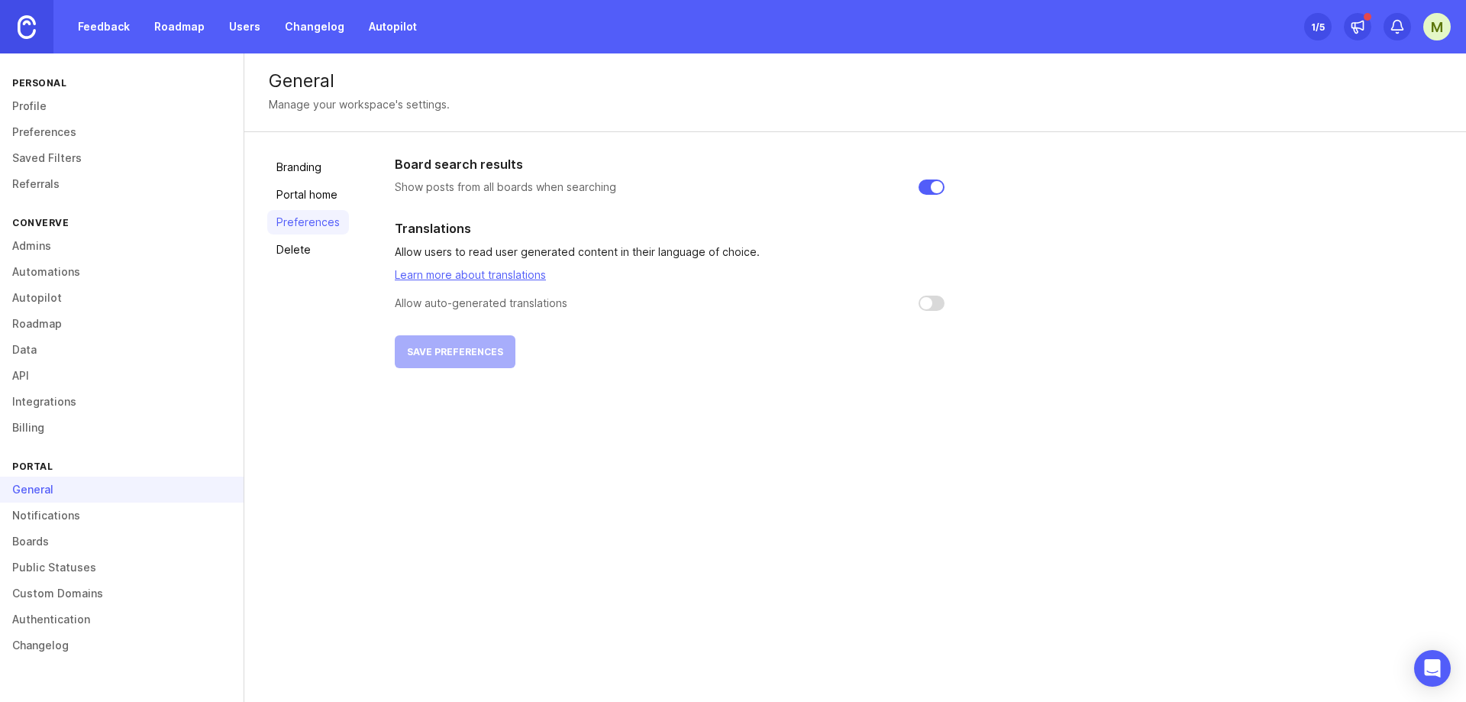
click at [50, 407] on link "Integrations" at bounding box center [122, 402] width 244 height 26
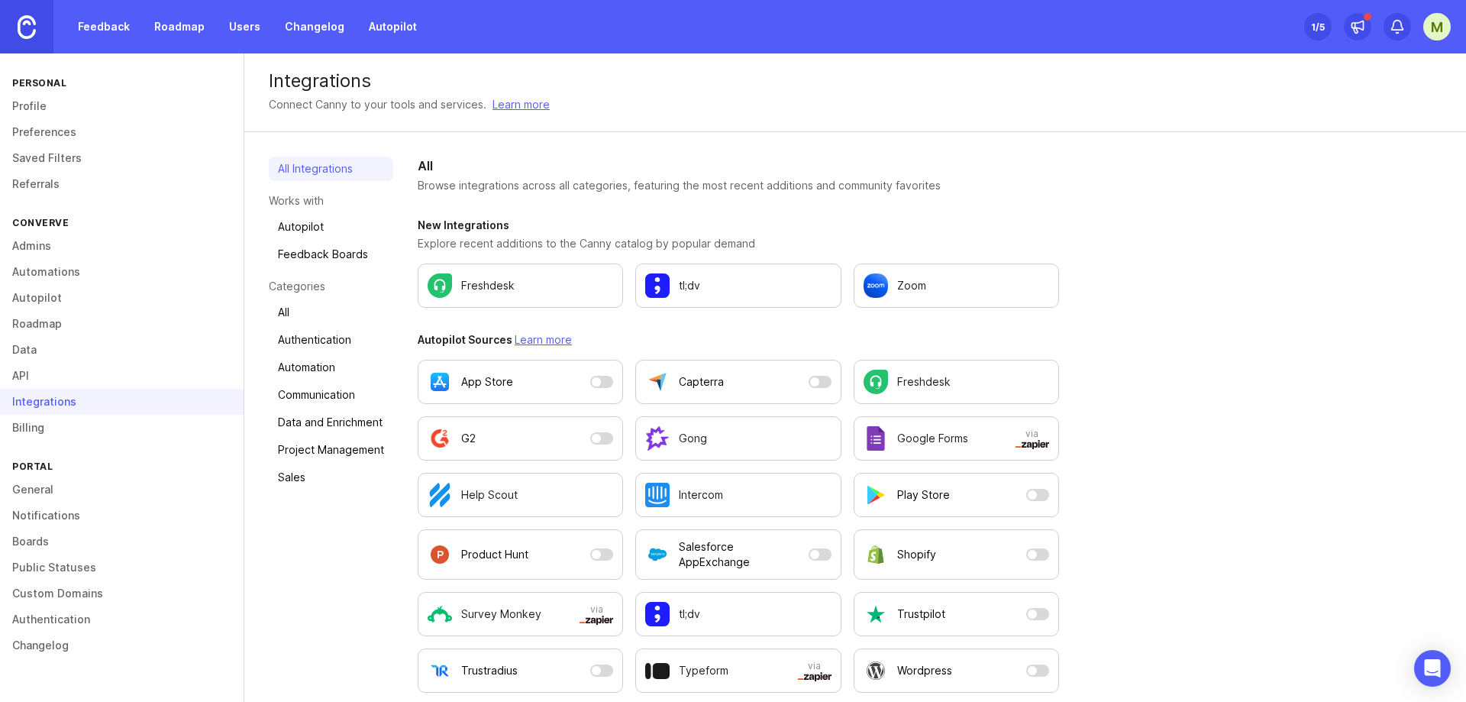
click at [80, 433] on link "Billing" at bounding box center [122, 428] width 244 height 26
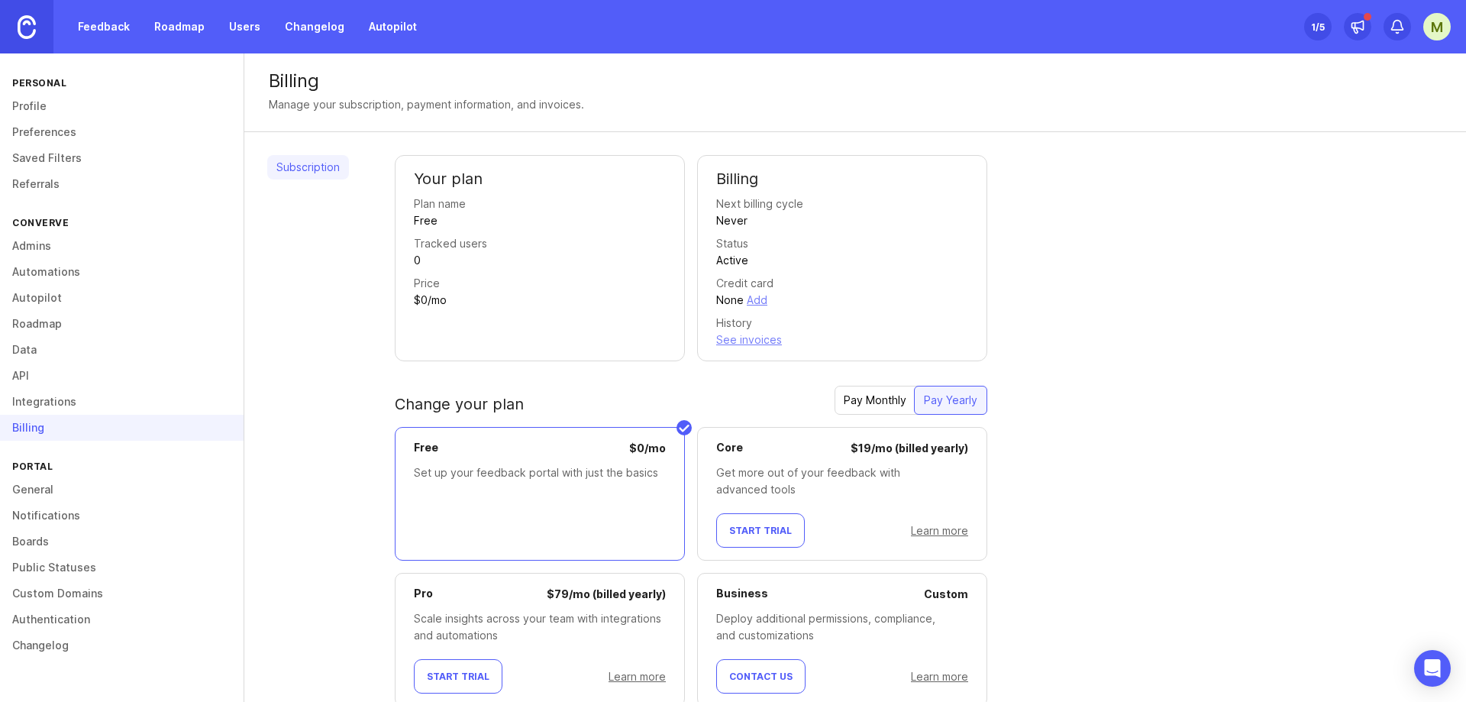
click at [93, 596] on link "Custom Domains" at bounding box center [122, 593] width 244 height 26
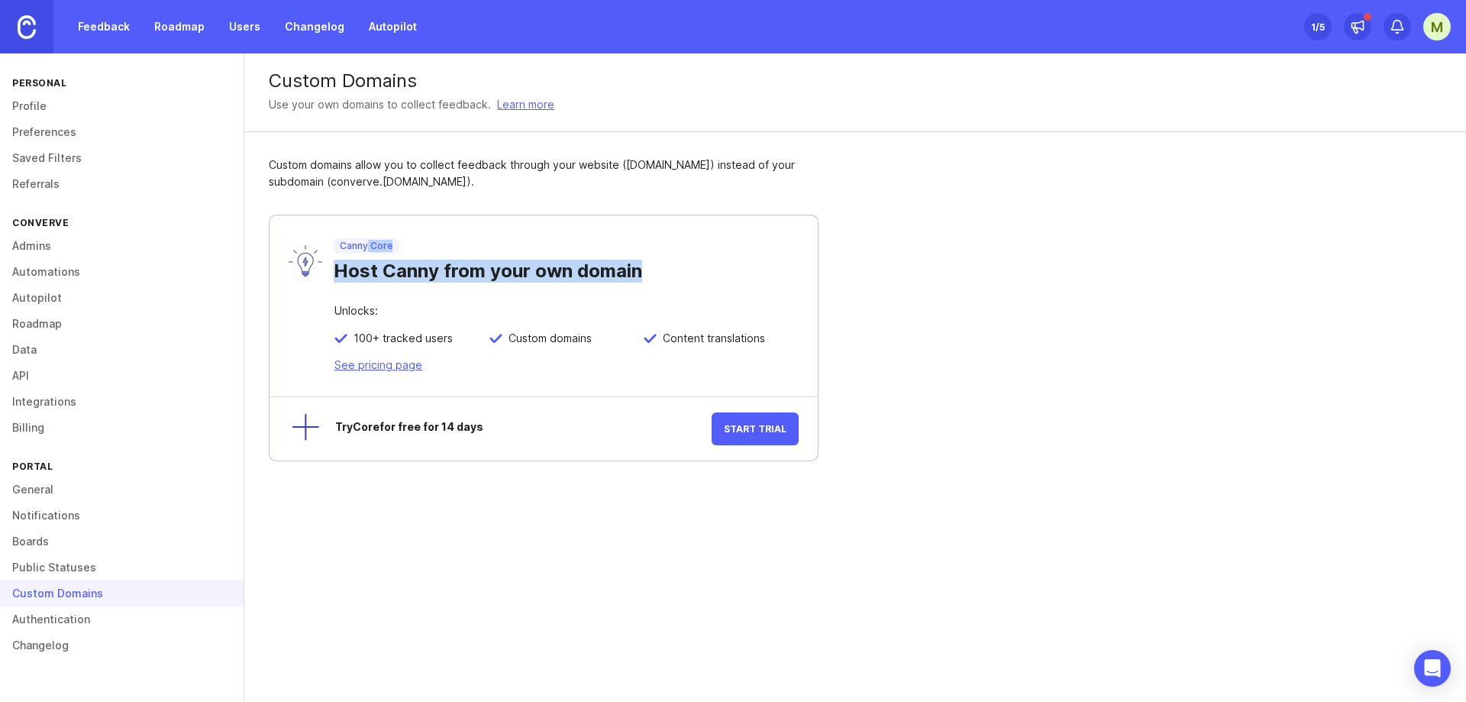
drag, startPoint x: 366, startPoint y: 253, endPoint x: 702, endPoint y: 267, distance: 336.3
click at [702, 267] on div "Canny Core Host Canny from your own domain" at bounding box center [560, 260] width 476 height 44
click at [606, 557] on div "Custom Domains Use your own domains to collect feedback. Learn more Custom doma…" at bounding box center [855, 377] width 1222 height 648
click at [606, 560] on div "Custom Domains Use your own domains to collect feedback. Learn more Custom doma…" at bounding box center [855, 377] width 1222 height 648
drag, startPoint x: 350, startPoint y: 277, endPoint x: 685, endPoint y: 280, distance: 335.2
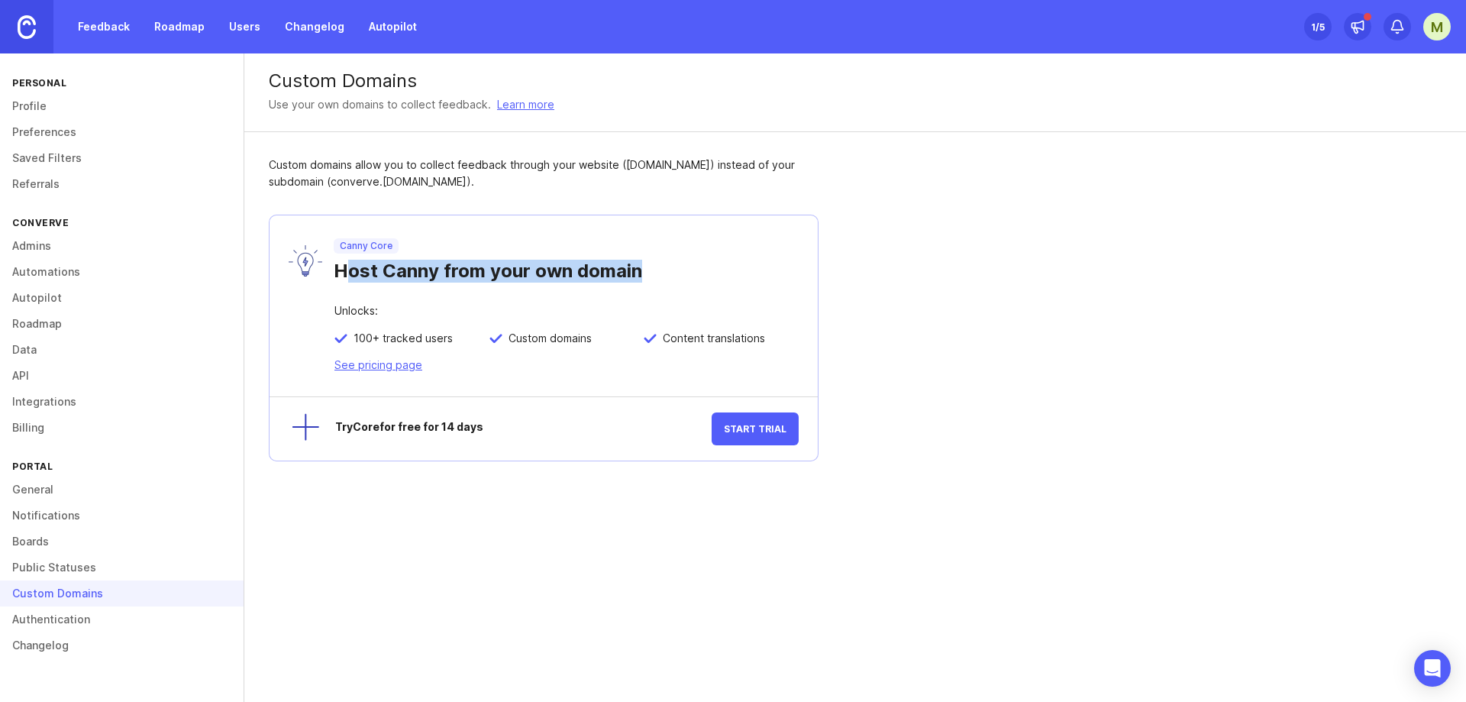
click at [685, 280] on div "Host Canny from your own domain" at bounding box center [566, 268] width 465 height 29
click at [573, 343] on span "Custom domains" at bounding box center [546, 338] width 89 height 14
click at [670, 347] on div "Content translations" at bounding box center [721, 343] width 155 height 25
drag, startPoint x: 403, startPoint y: 373, endPoint x: 636, endPoint y: 409, distance: 235.5
click at [636, 409] on div "Canny Core Host Canny from your own domain Unlocks: 100+ tracked users Custom d…" at bounding box center [544, 338] width 550 height 247
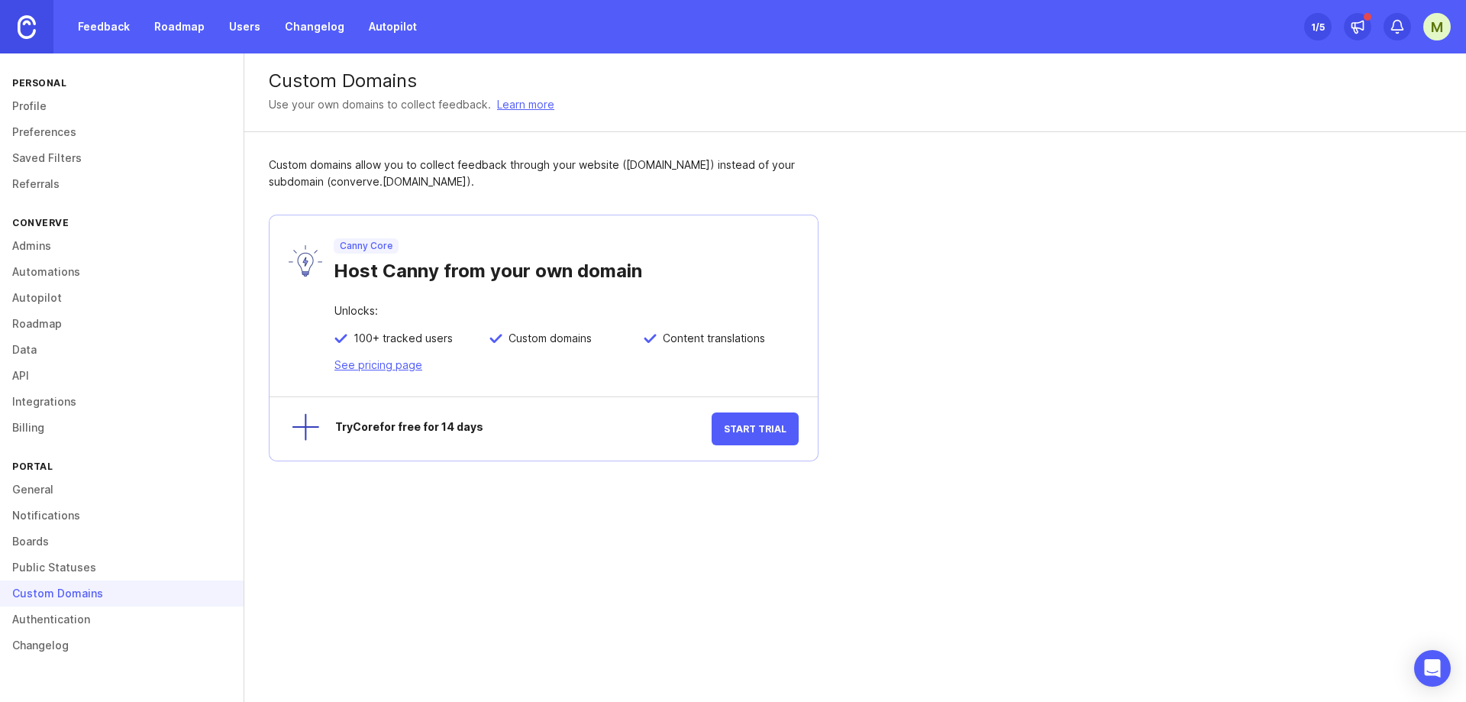
click at [57, 623] on link "Authentication" at bounding box center [122, 619] width 244 height 26
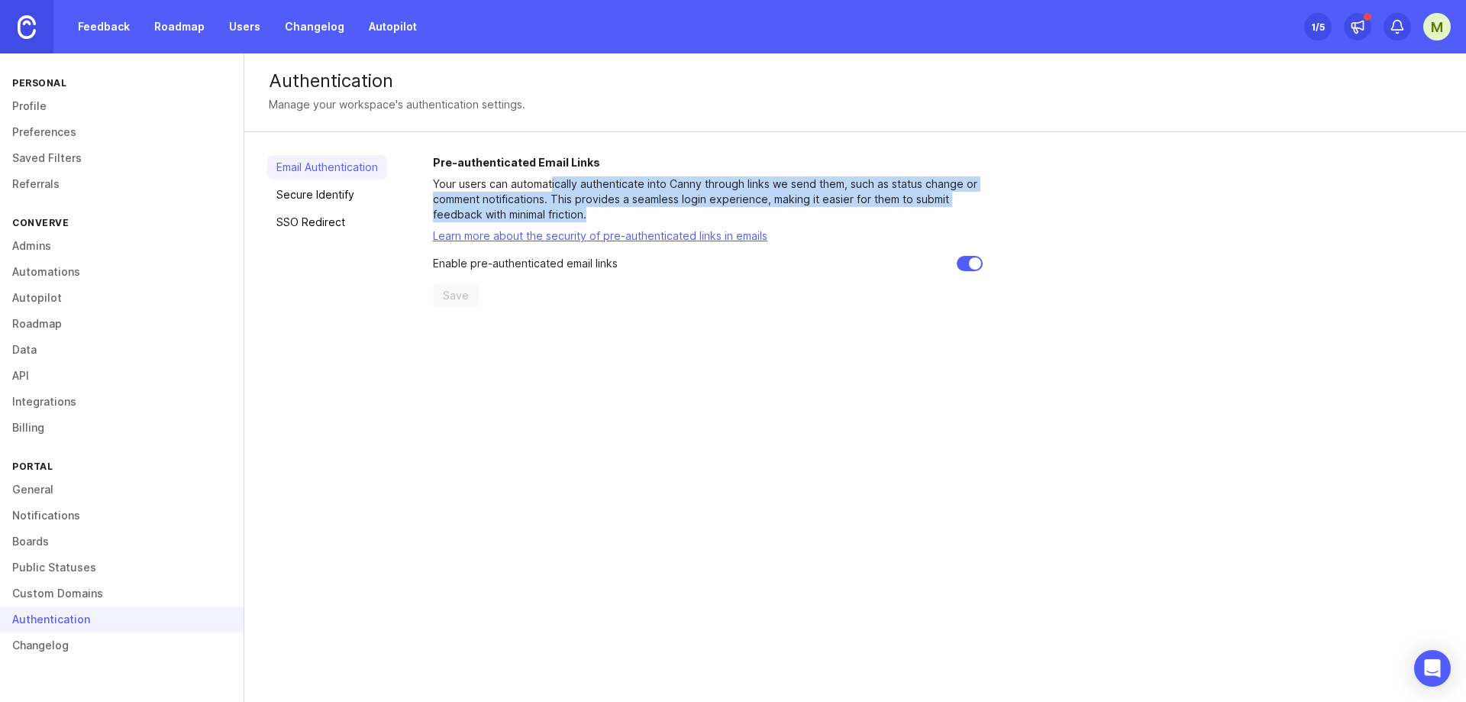
drag, startPoint x: 554, startPoint y: 172, endPoint x: 699, endPoint y: 213, distance: 150.8
click at [699, 213] on div "Pre-authenticated Email Links Your users can automatically authenticate into Ca…" at bounding box center [708, 231] width 550 height 153
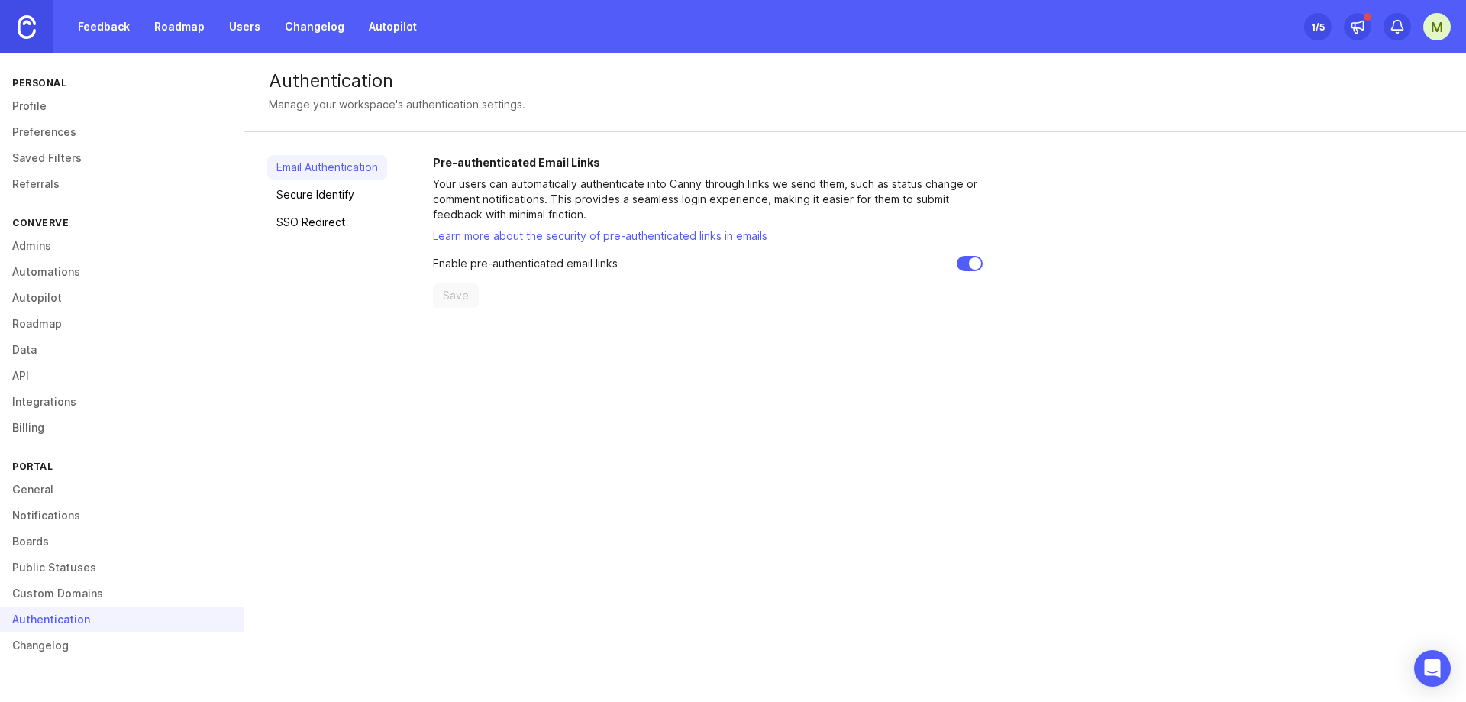
click at [693, 431] on div "Authentication Manage your workspace's authentication settings. Email Authentic…" at bounding box center [855, 377] width 1222 height 648
click at [77, 638] on link "Changelog" at bounding box center [122, 645] width 244 height 26
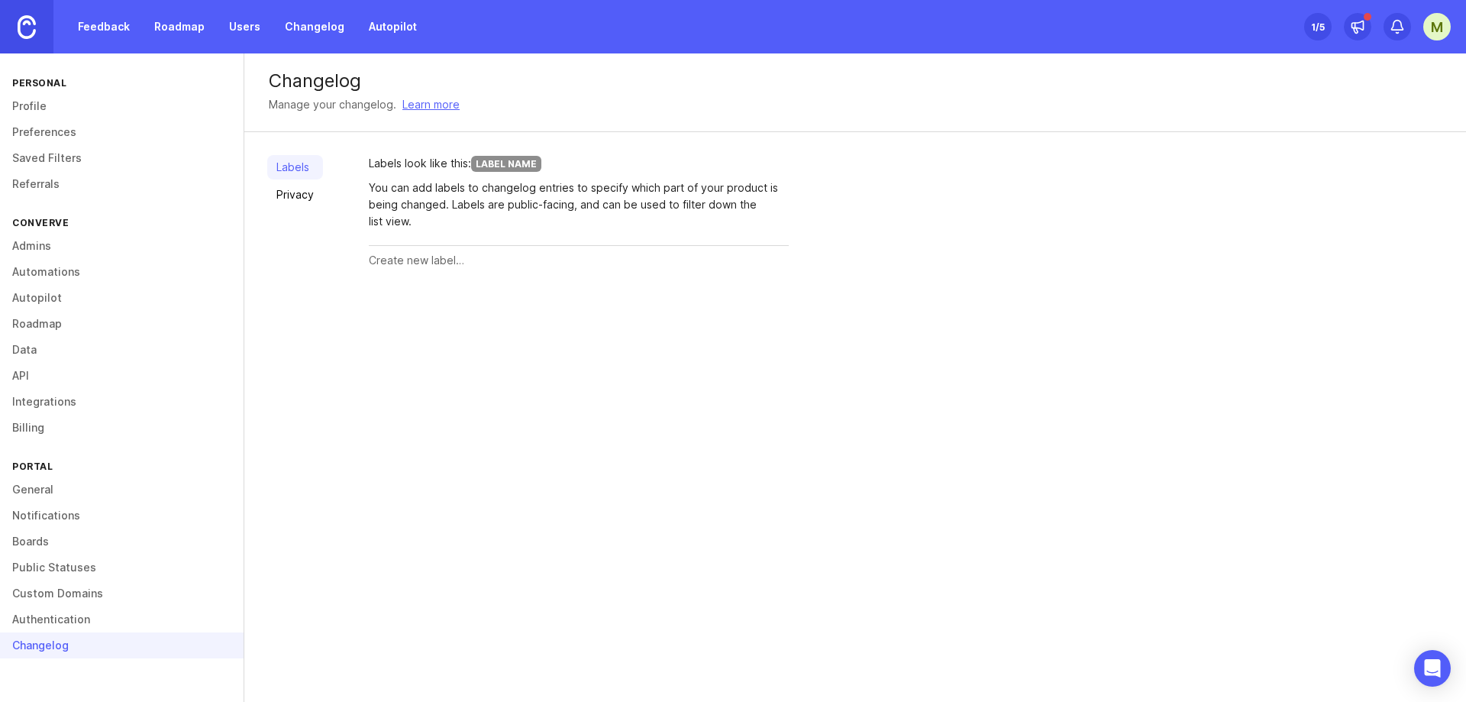
click at [679, 392] on div "Changelog Manage your changelog. Learn more Labels Privacy Labels look like thi…" at bounding box center [855, 377] width 1222 height 648
click at [50, 137] on link "Preferences" at bounding box center [122, 132] width 244 height 26
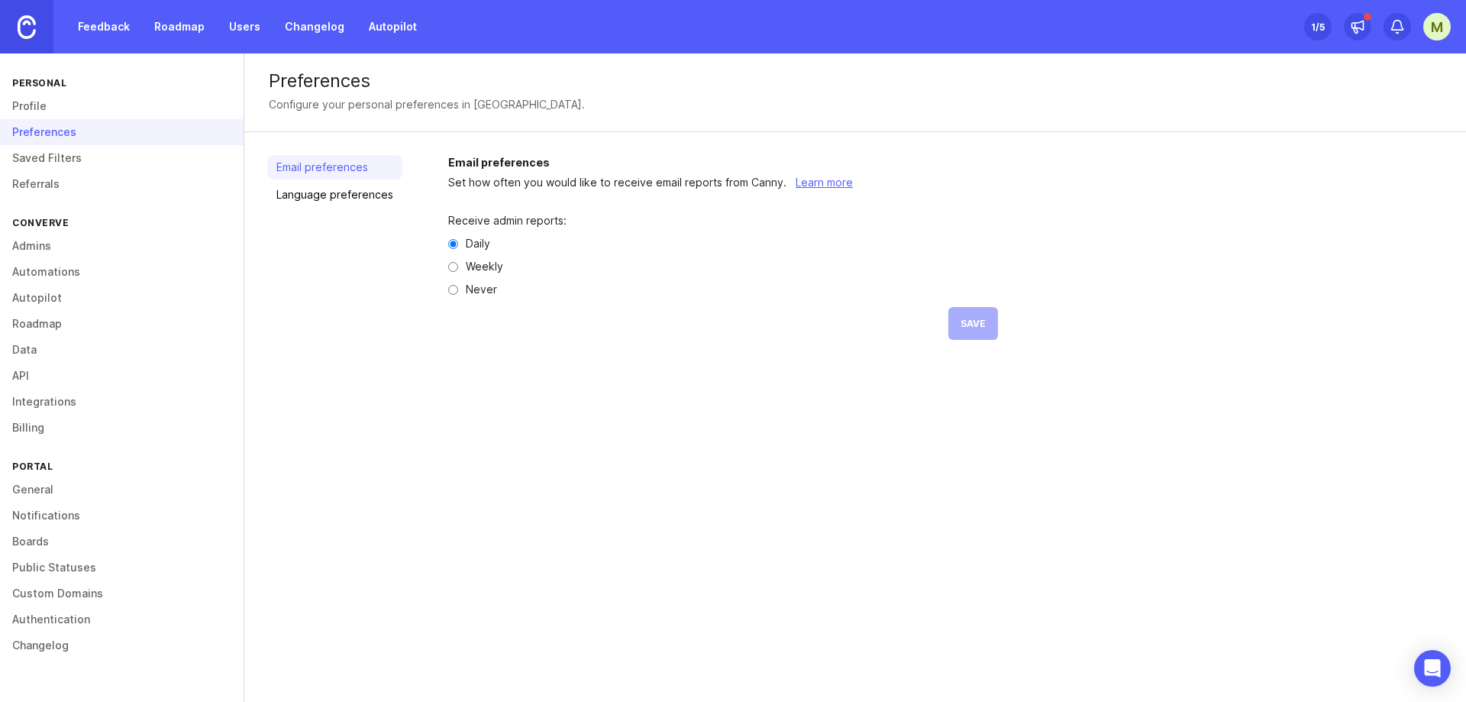
click at [44, 111] on link "Profile" at bounding box center [122, 106] width 244 height 26
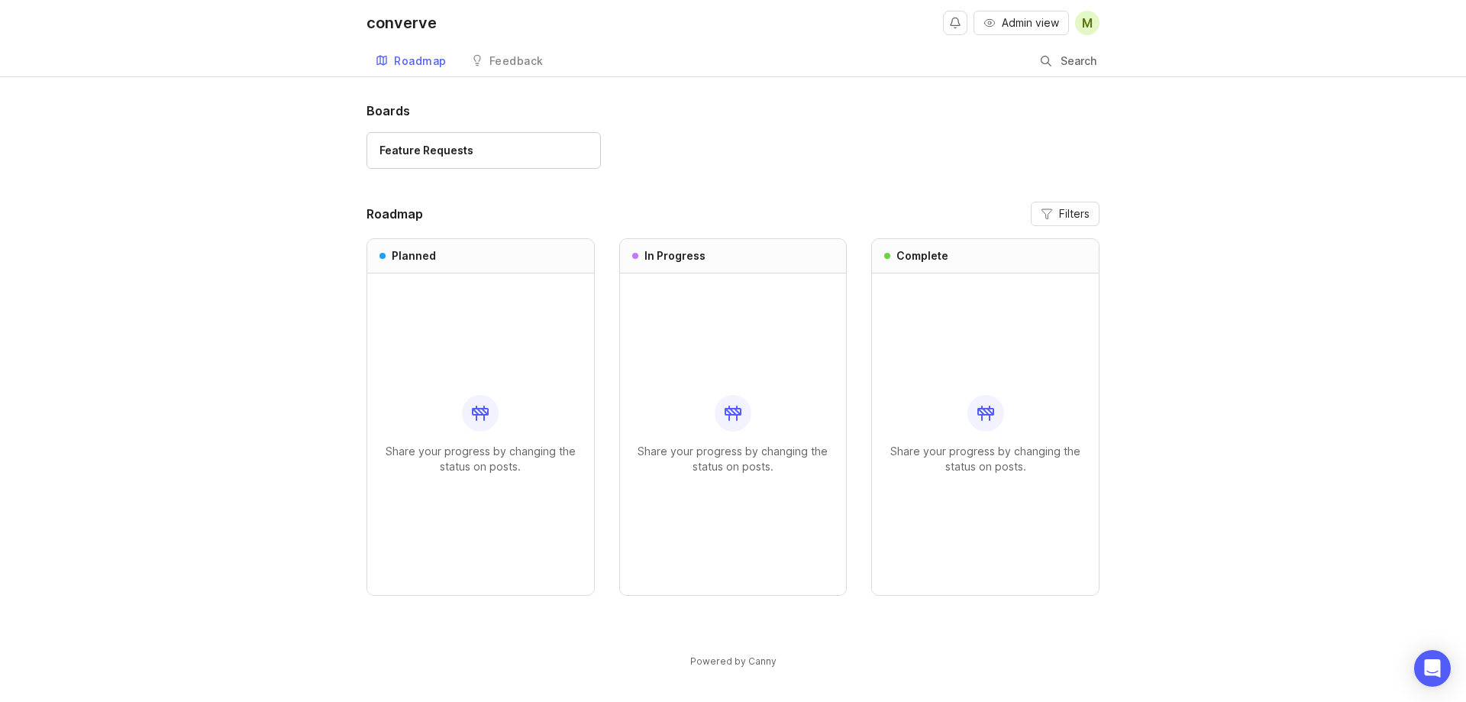
click at [1084, 28] on span "m" at bounding box center [1087, 23] width 11 height 18
click at [998, 96] on p "Logout" at bounding box center [1004, 90] width 36 height 15
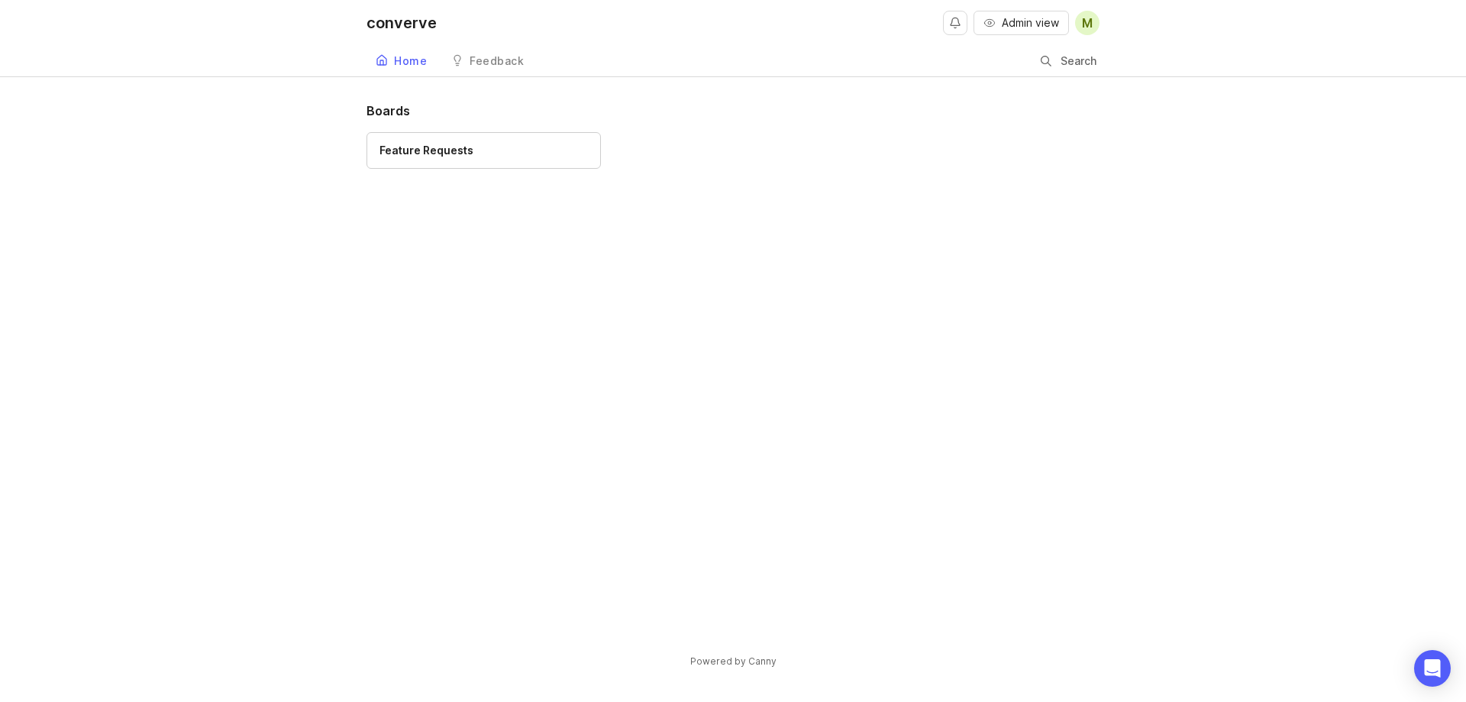
click at [480, 67] on link "Feedback" at bounding box center [487, 61] width 91 height 31
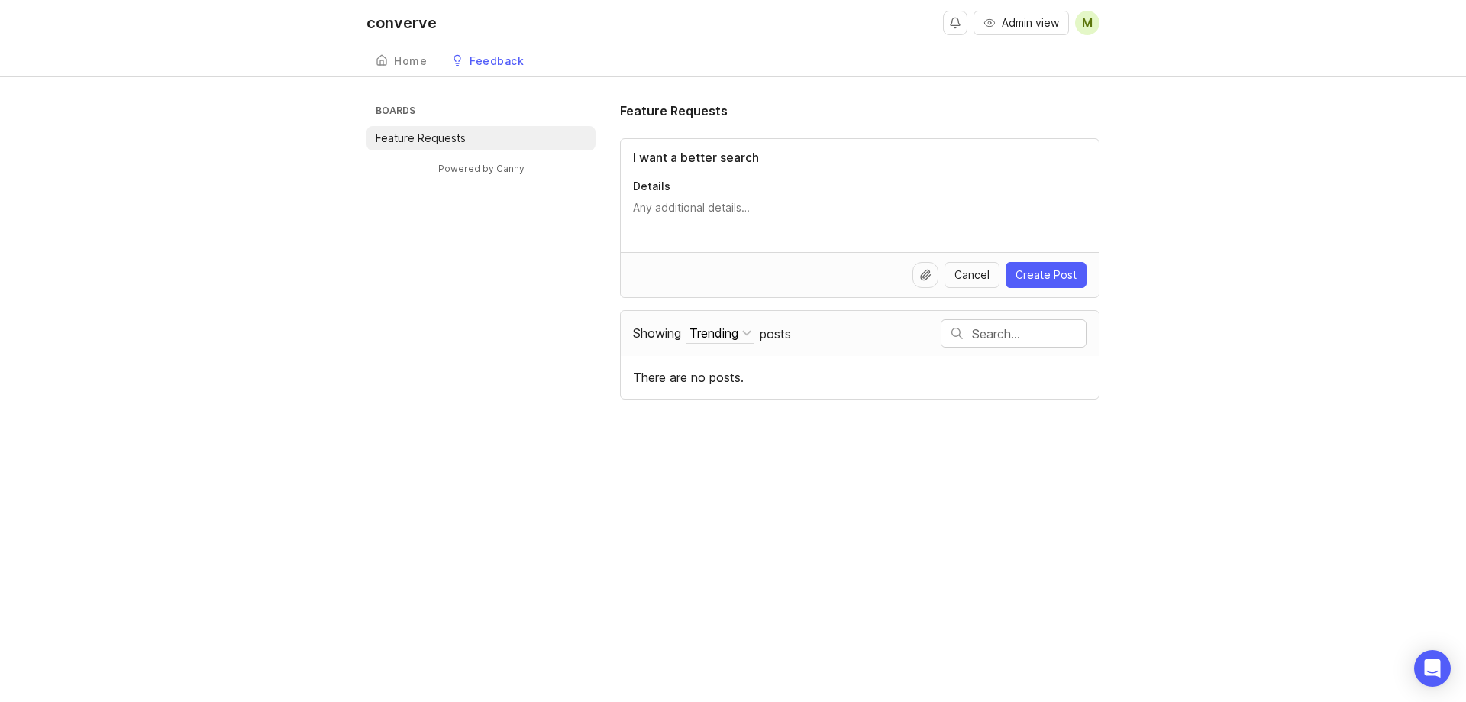
type input "I want a better search"
type textarea "dsafasfasfasdfasdf"
click at [1033, 280] on span "Create Post" at bounding box center [1046, 274] width 61 height 15
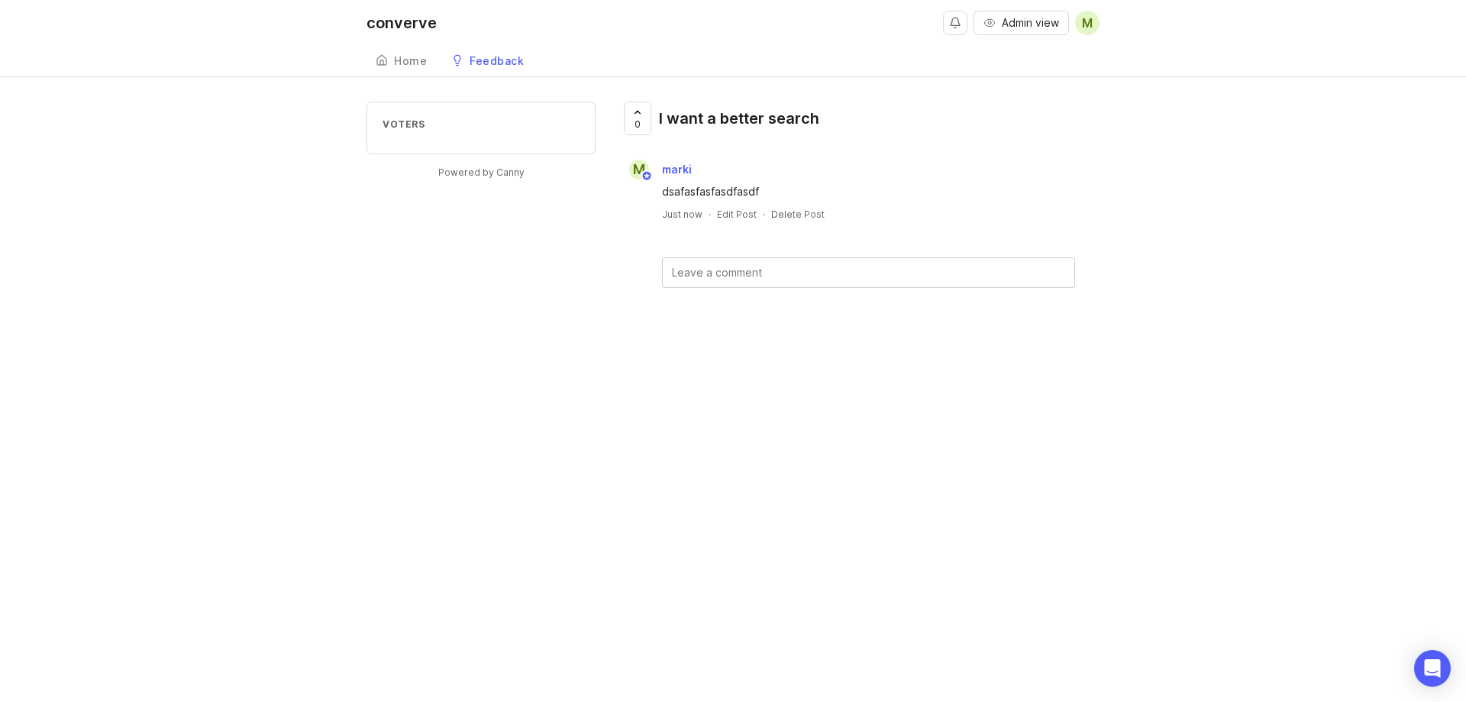
click at [1082, 31] on span "m" at bounding box center [1087, 23] width 11 height 18
click at [903, 347] on div "converve Admin view m Create Home Feedback Feature Requests Voters Powered by C…" at bounding box center [733, 351] width 1466 height 702
